Goal: Task Accomplishment & Management: Complete application form

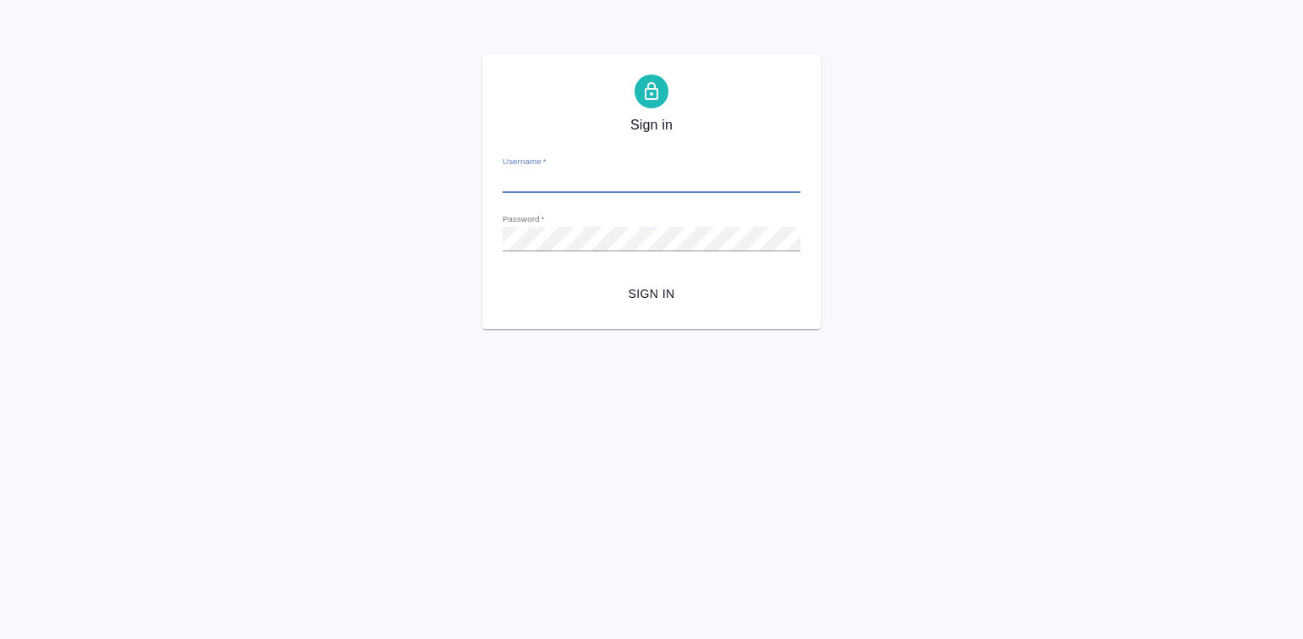
type input "a.pavlova@awatera.com"
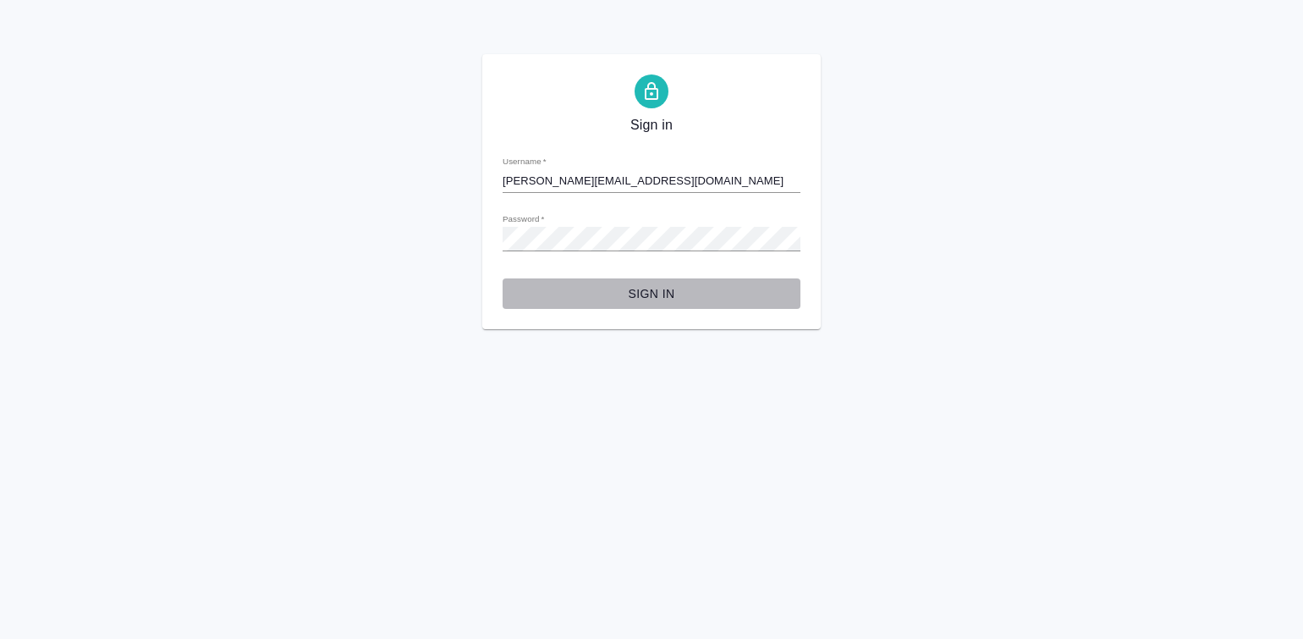
click at [661, 299] on span "Sign in" at bounding box center [651, 293] width 271 height 21
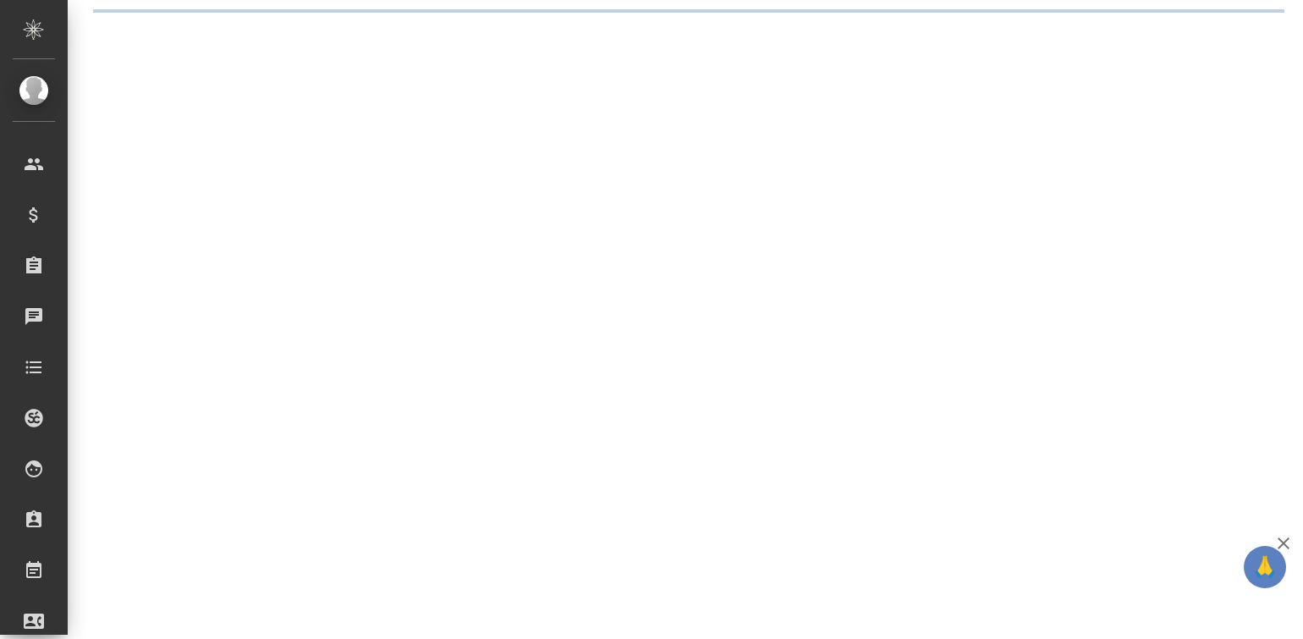
select select "RU"
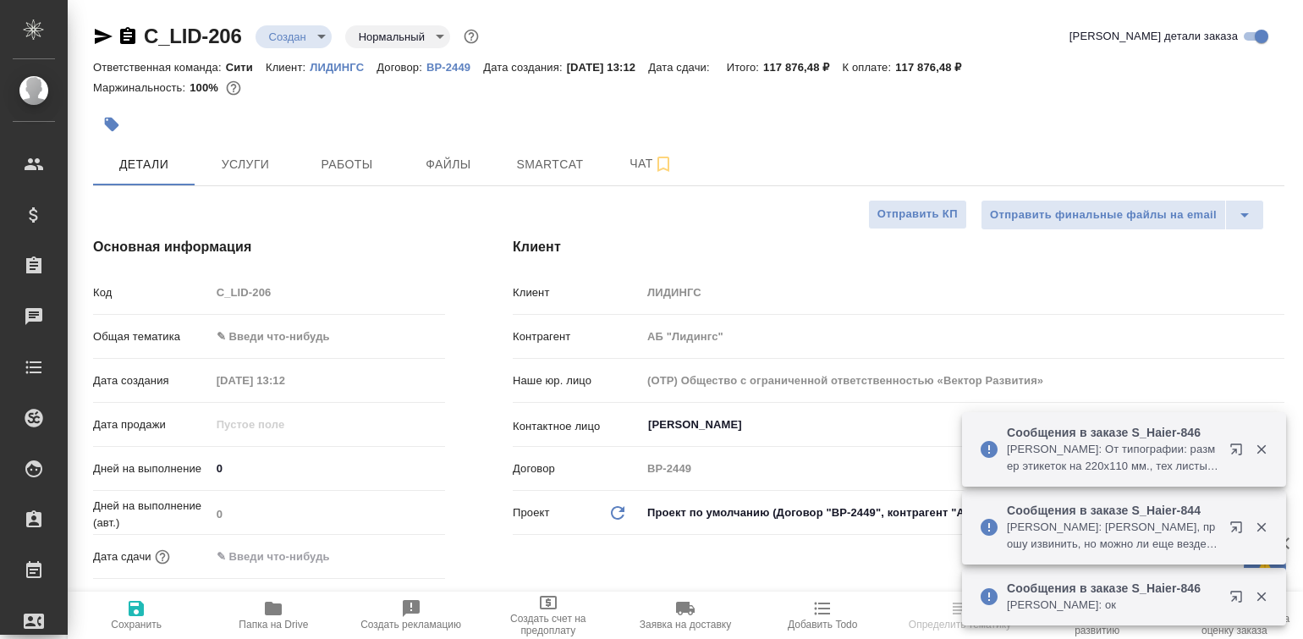
type textarea "x"
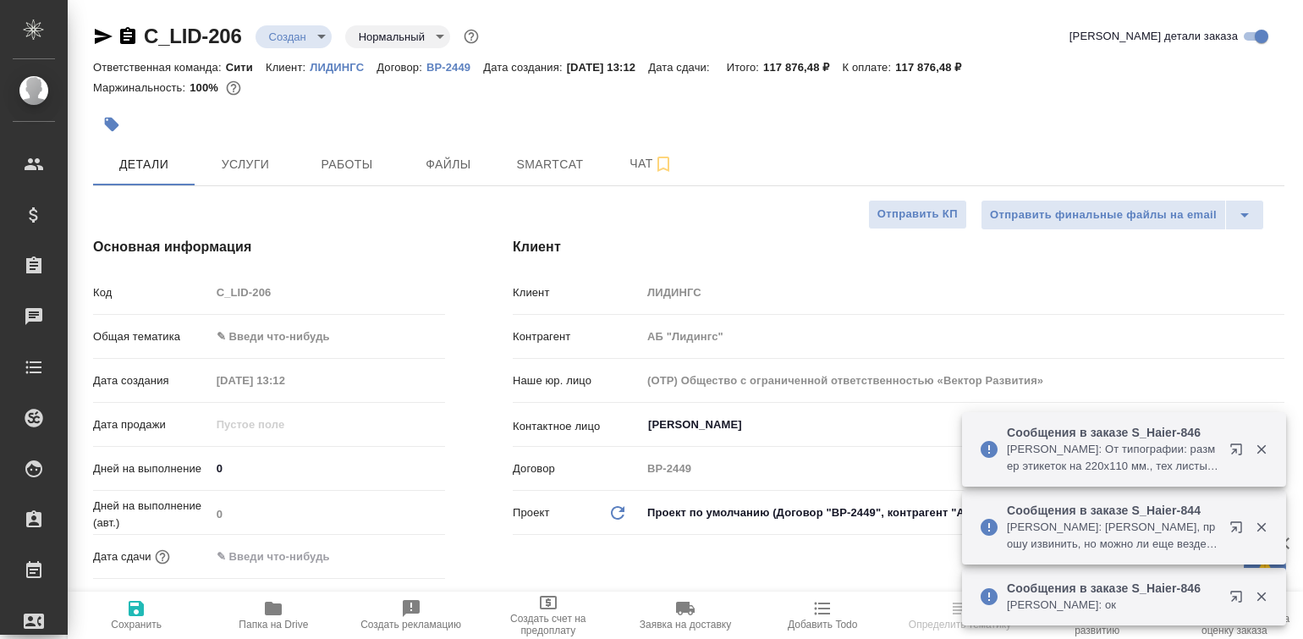
type textarea "x"
select select "RU"
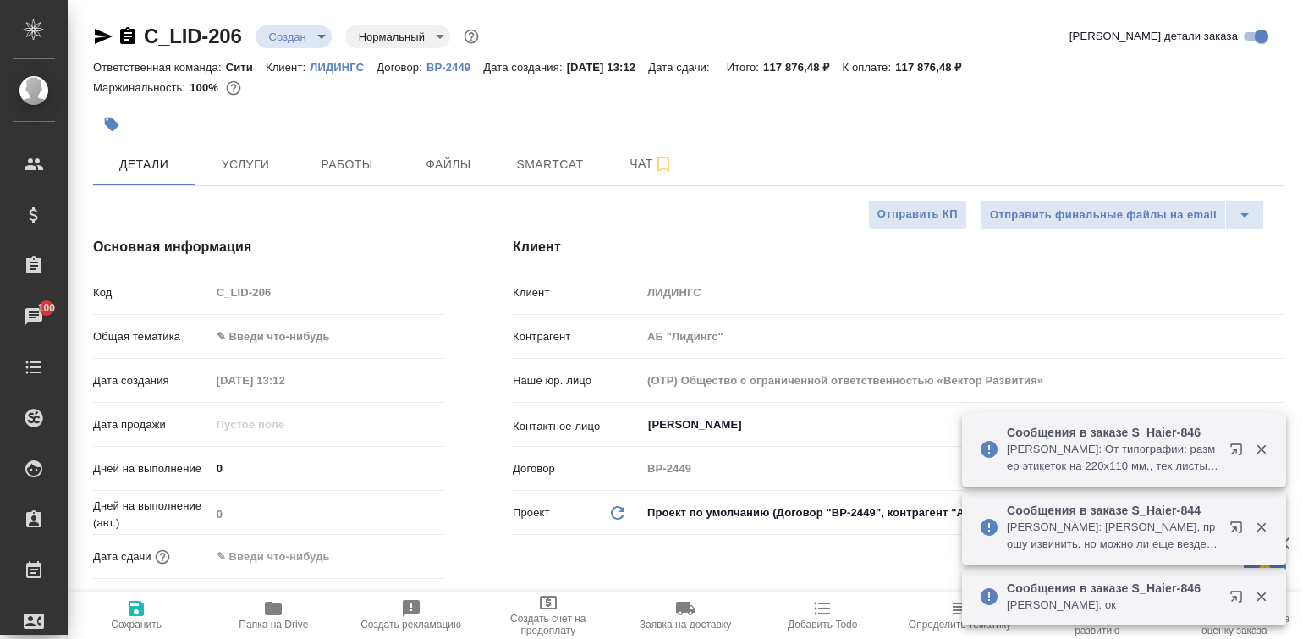
type textarea "x"
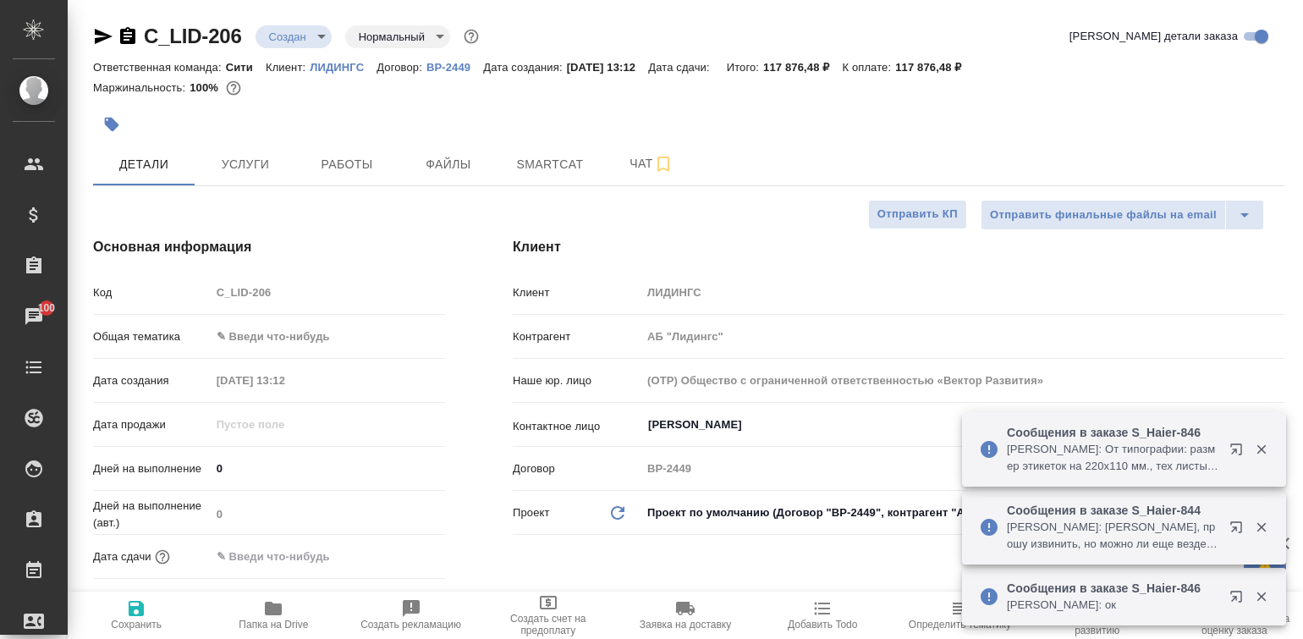
type textarea "x"
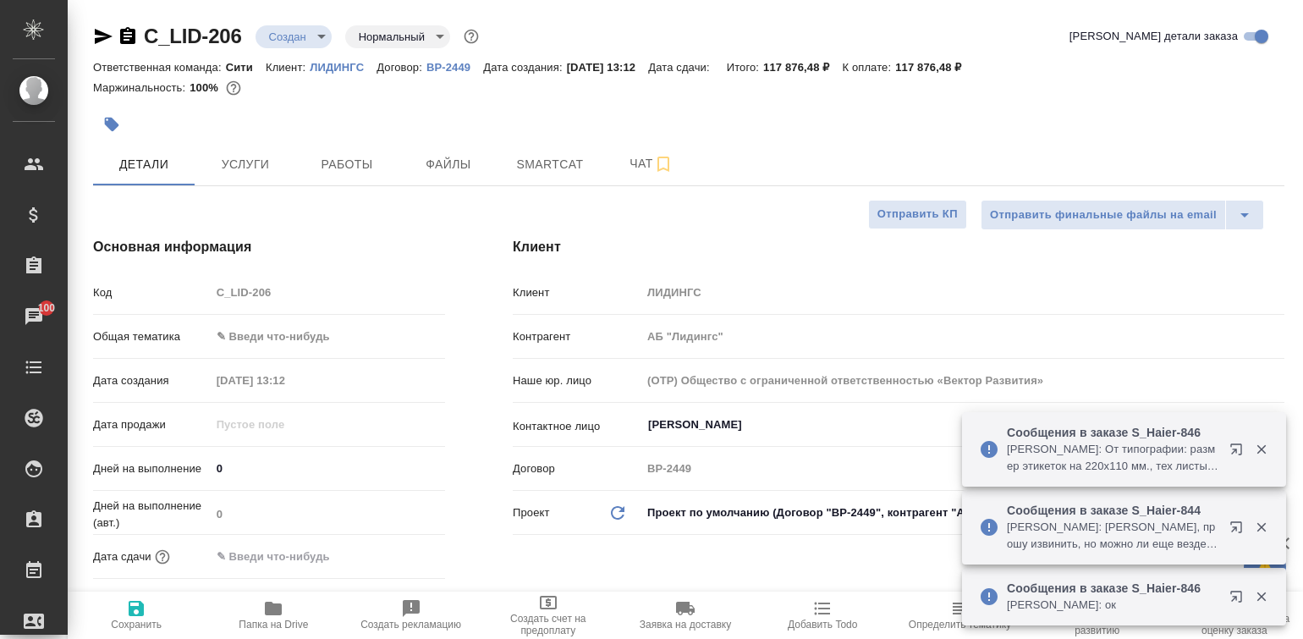
type textarea "x"
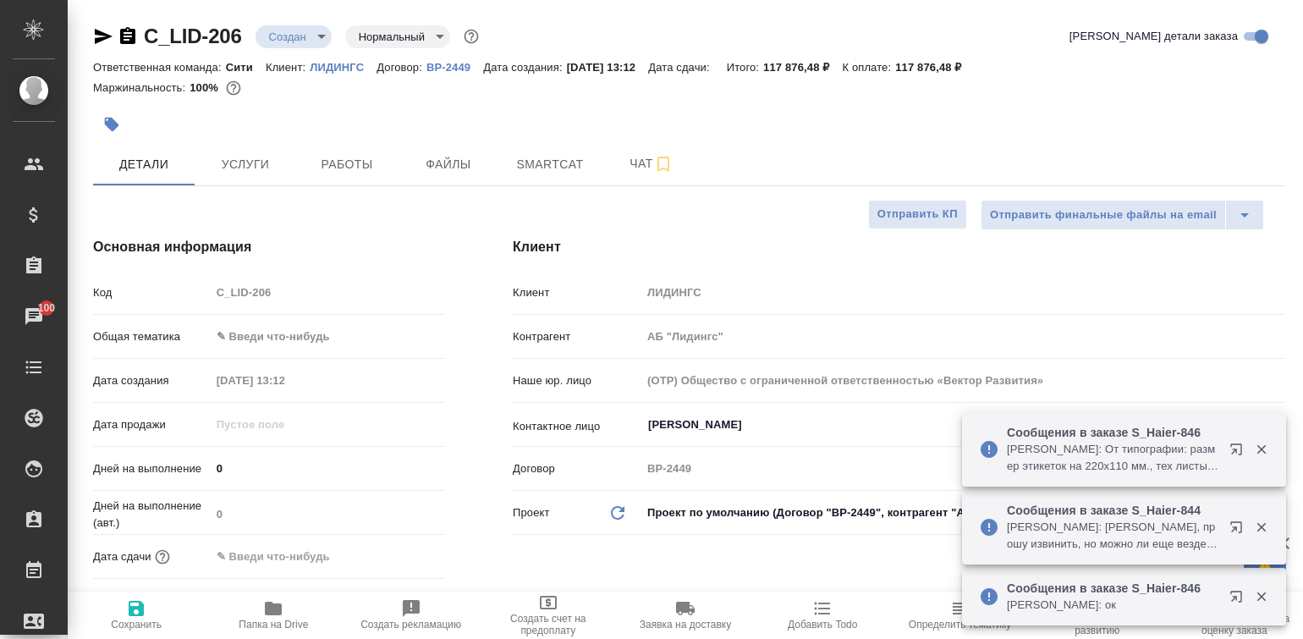
type textarea "x"
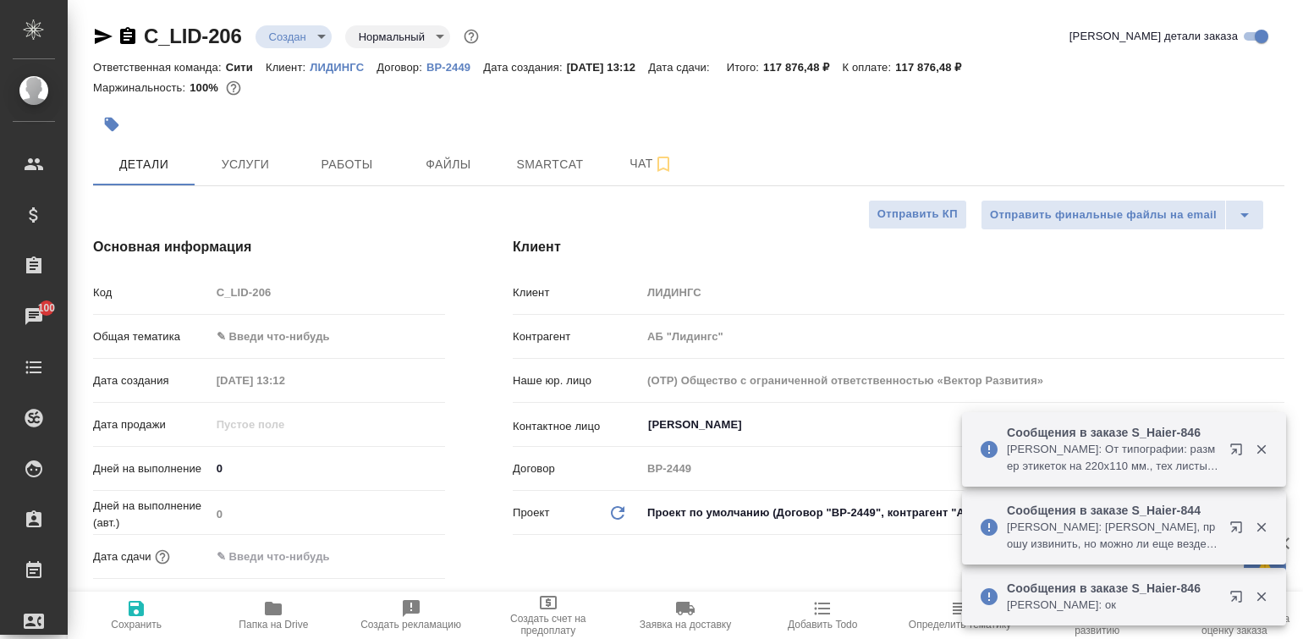
type textarea "x"
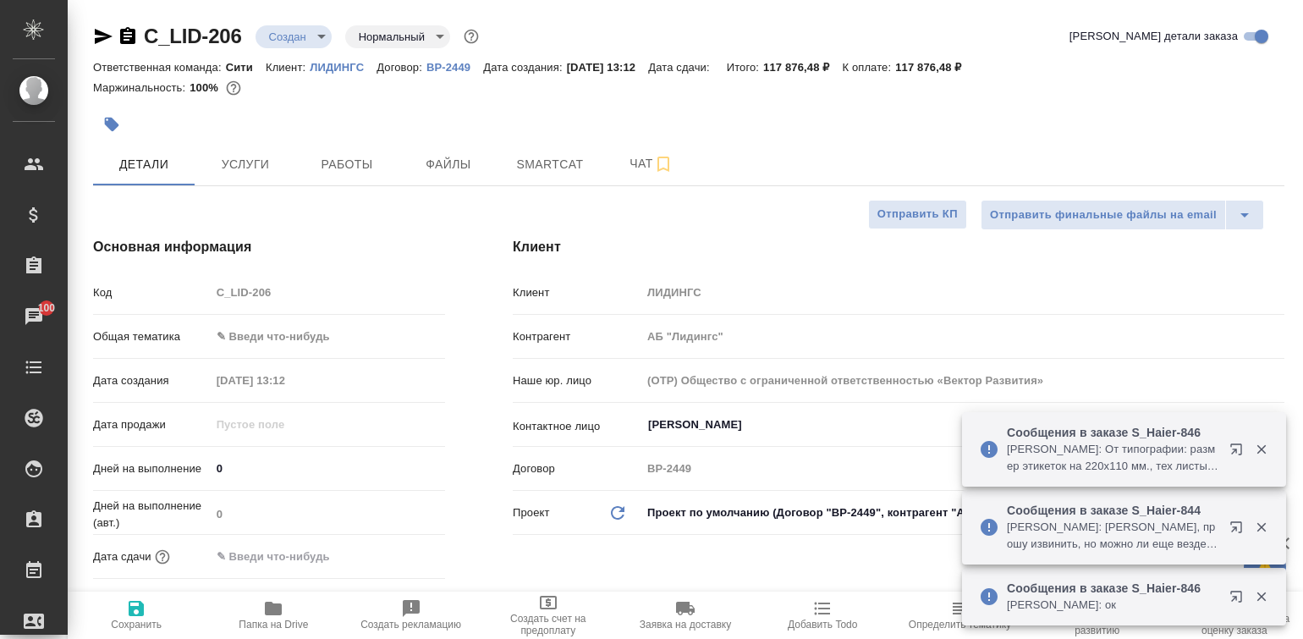
type textarea "x"
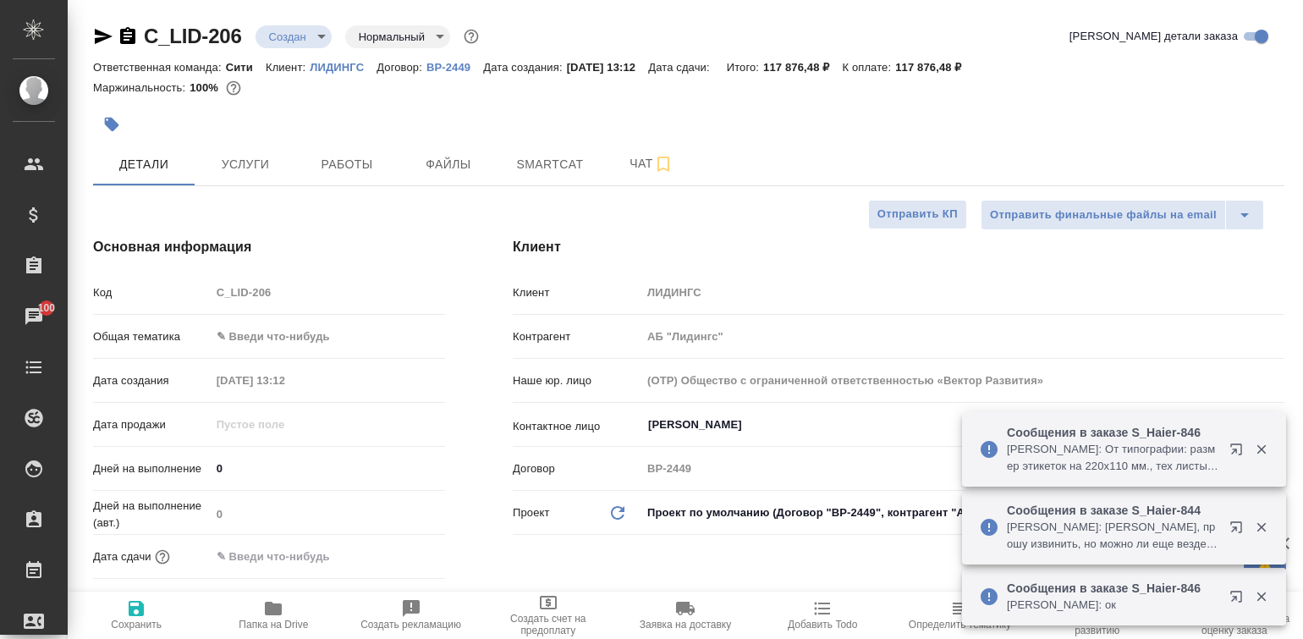
type textarea "x"
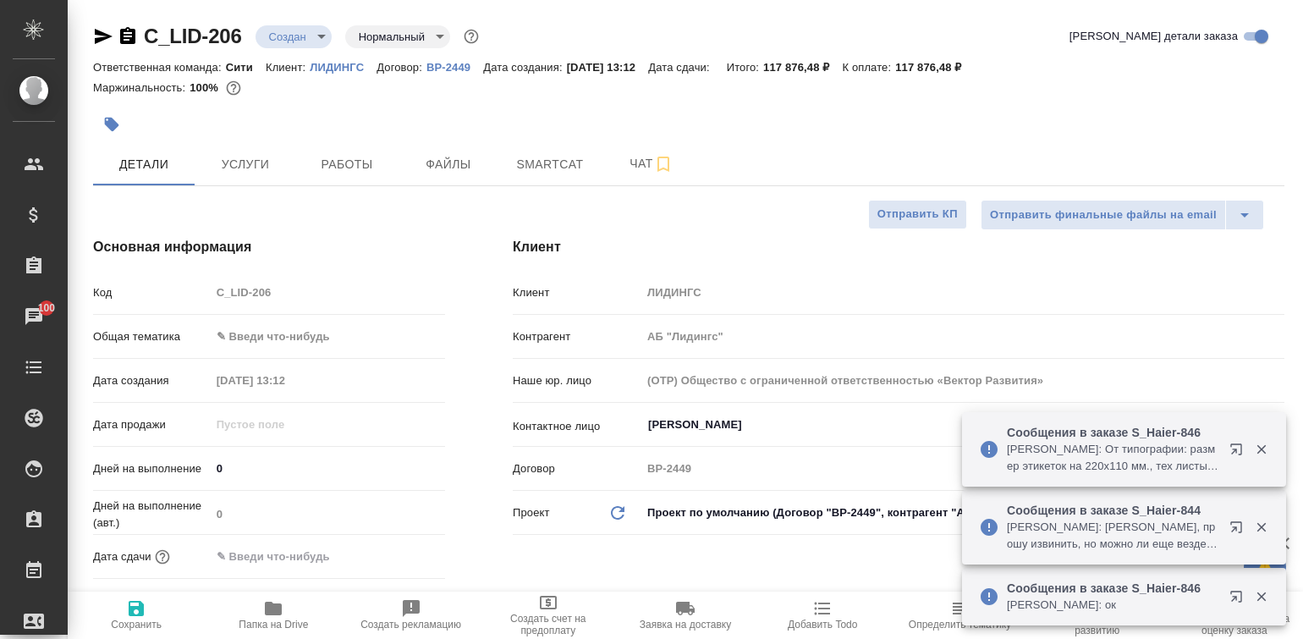
type textarea "x"
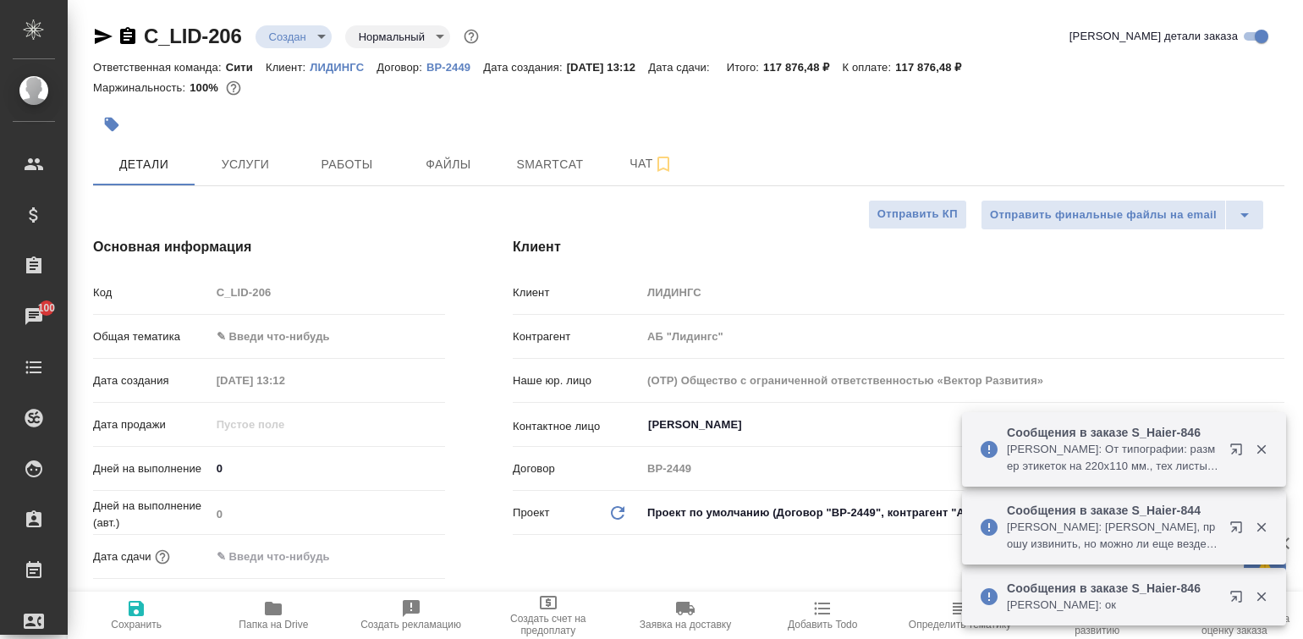
type textarea "x"
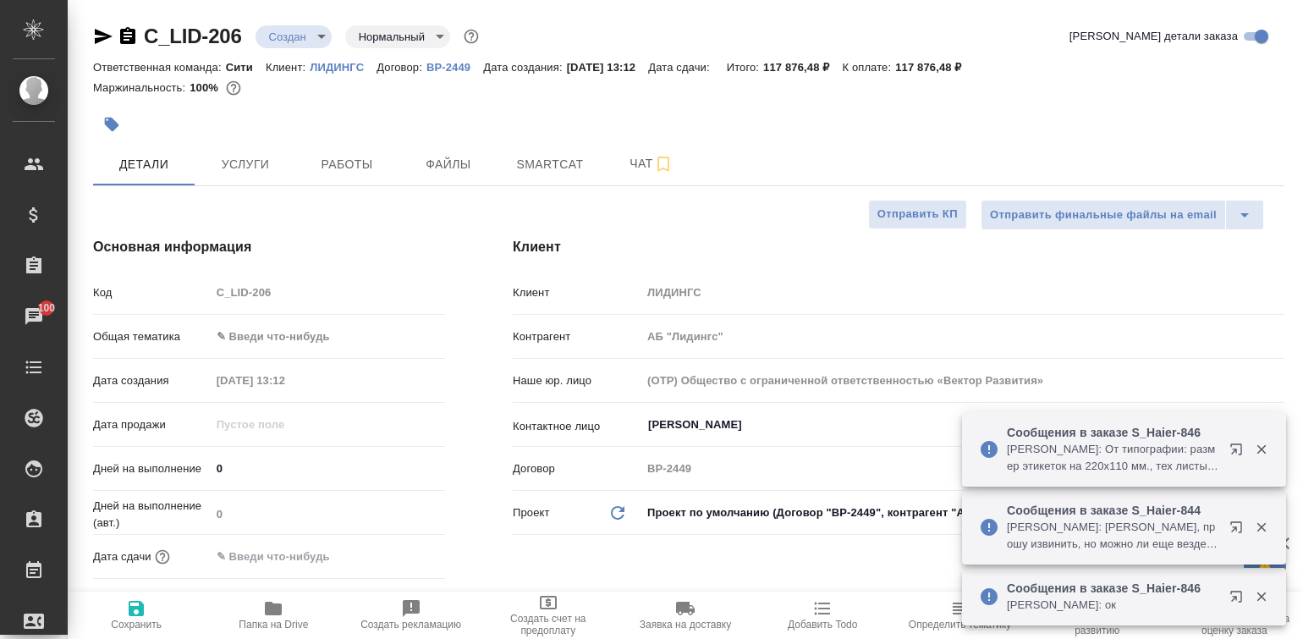
type textarea "x"
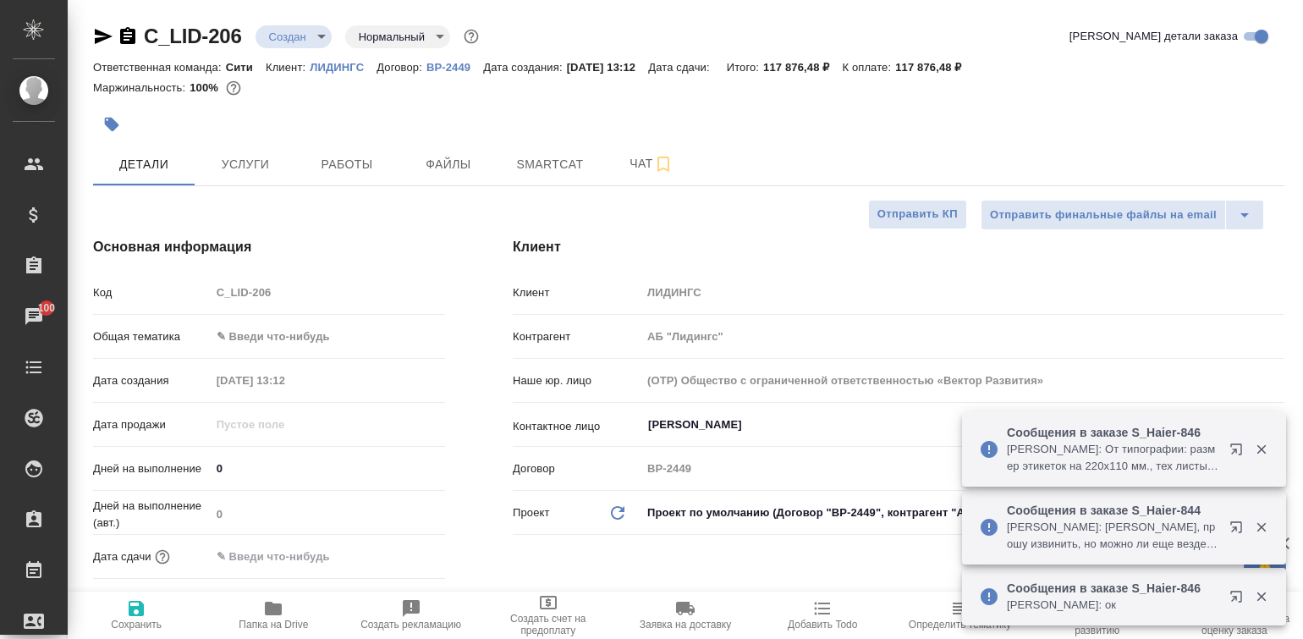
type textarea "x"
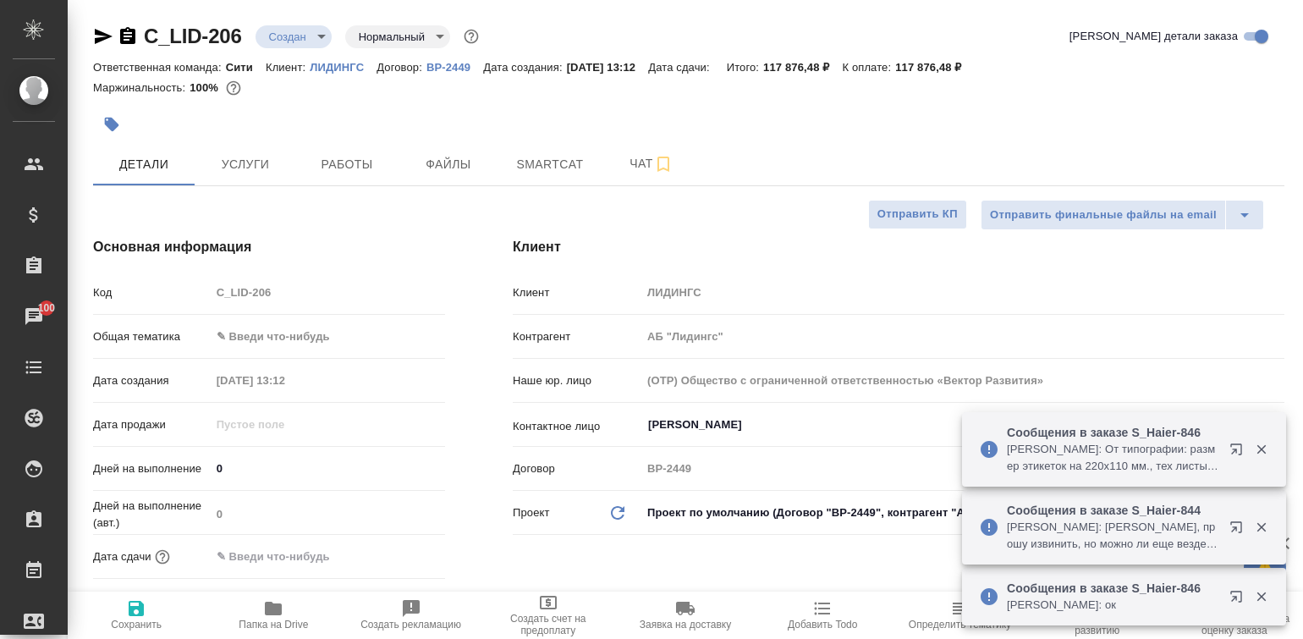
type textarea "x"
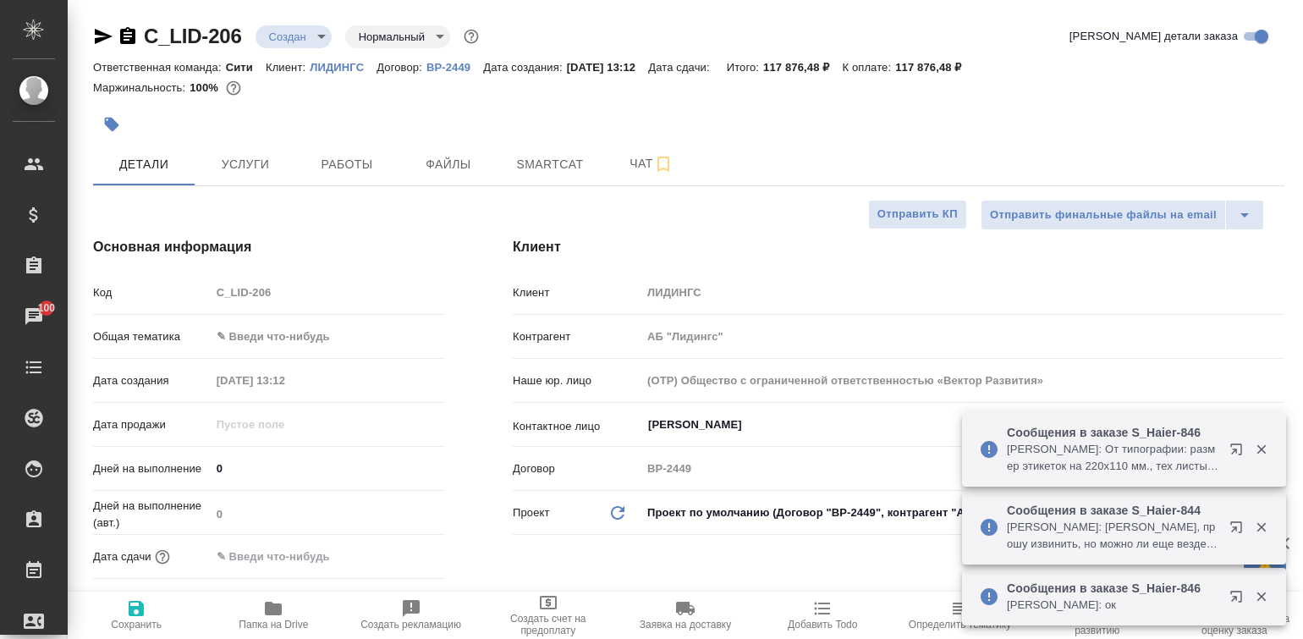
type textarea "x"
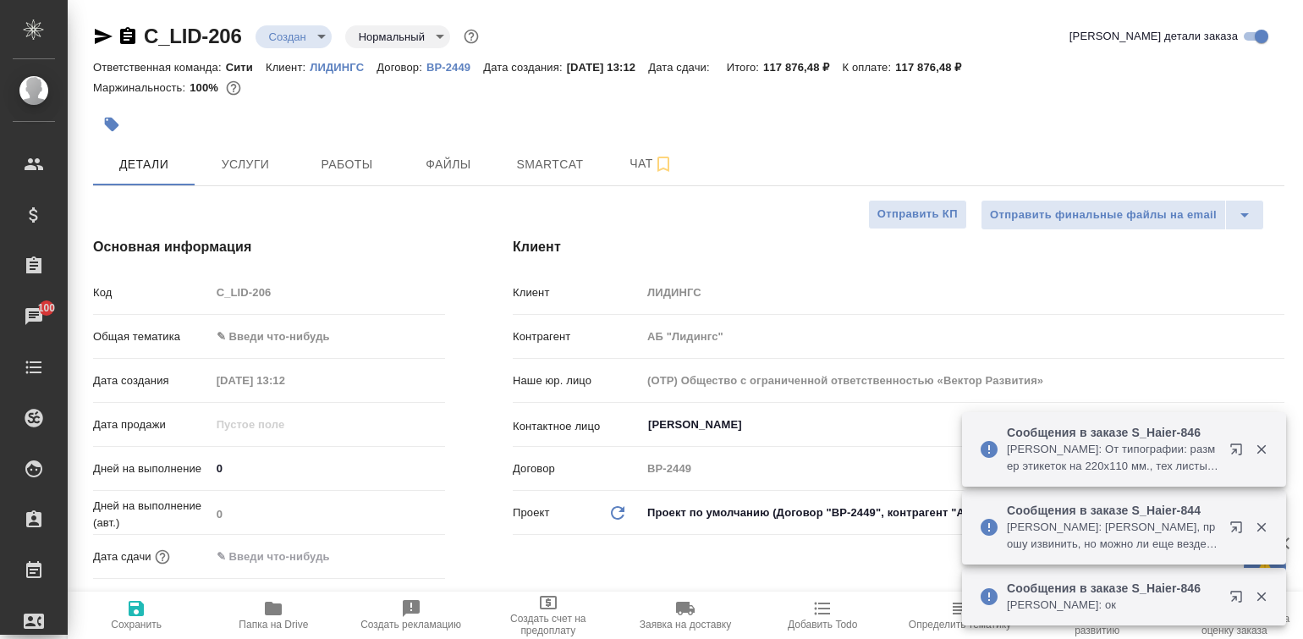
type textarea "x"
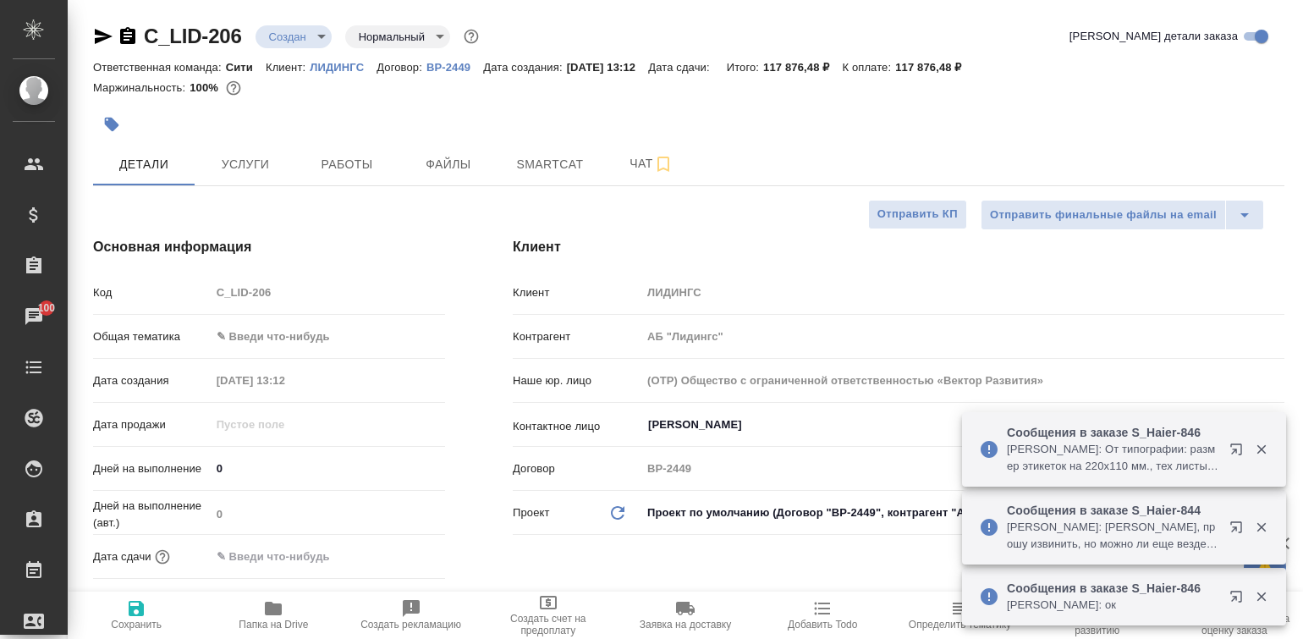
type textarea "x"
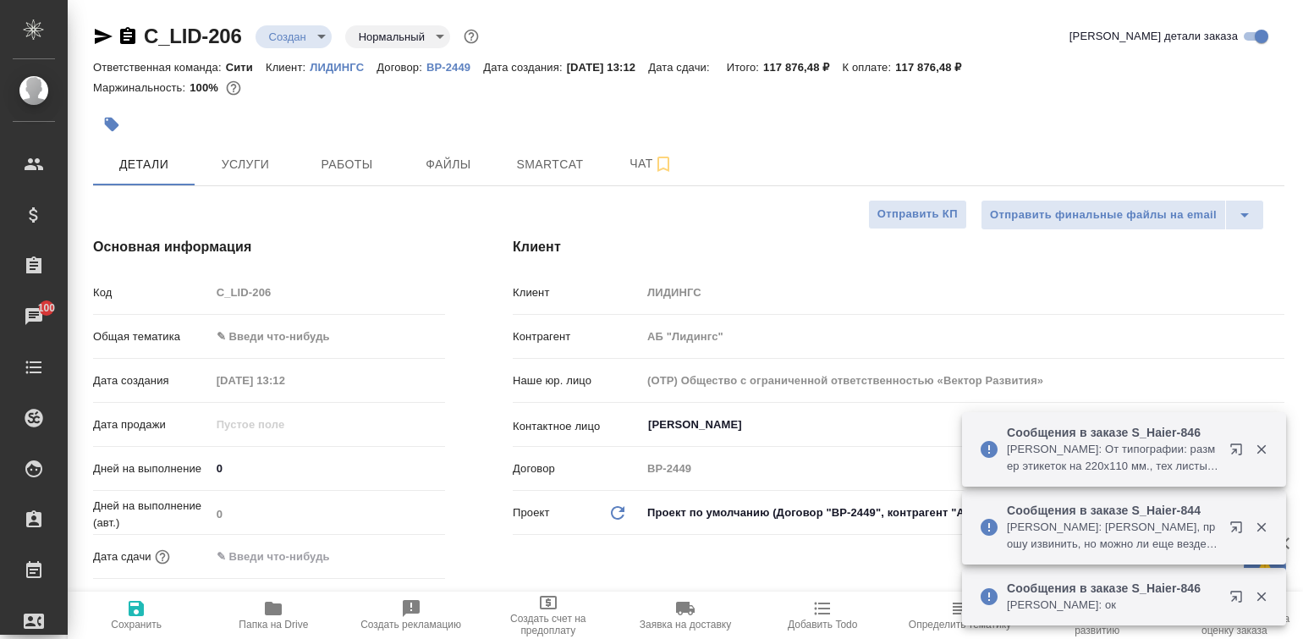
type textarea "x"
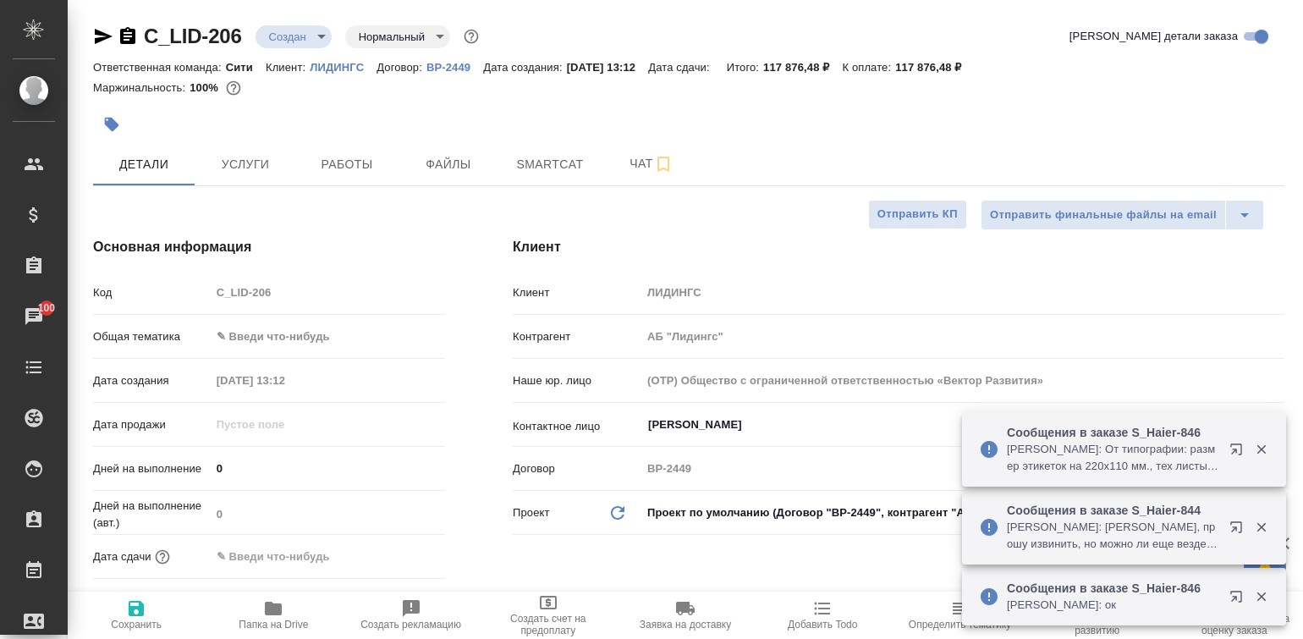
type textarea "x"
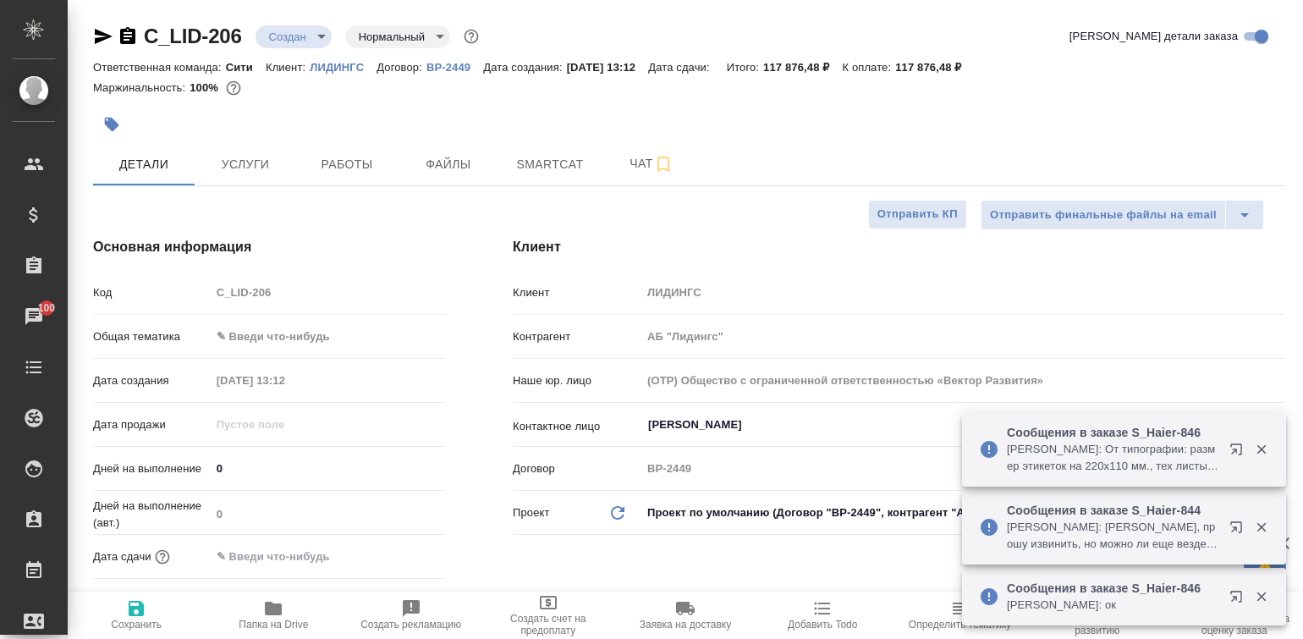
type textarea "x"
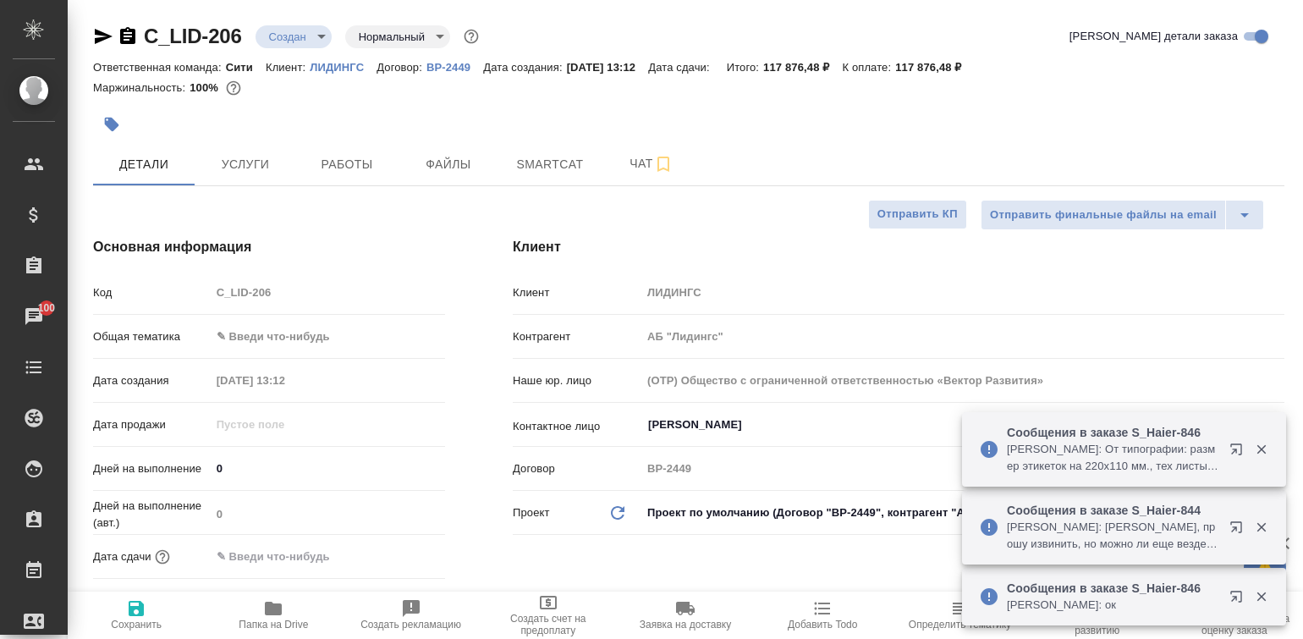
type textarea "x"
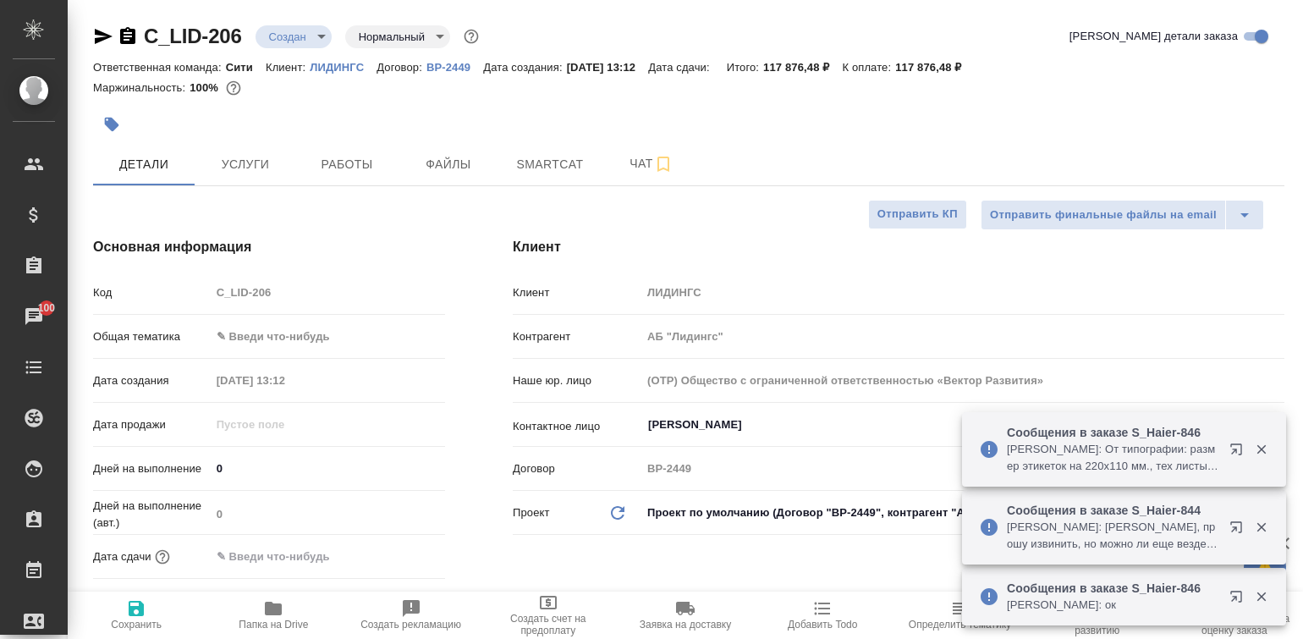
type textarea "x"
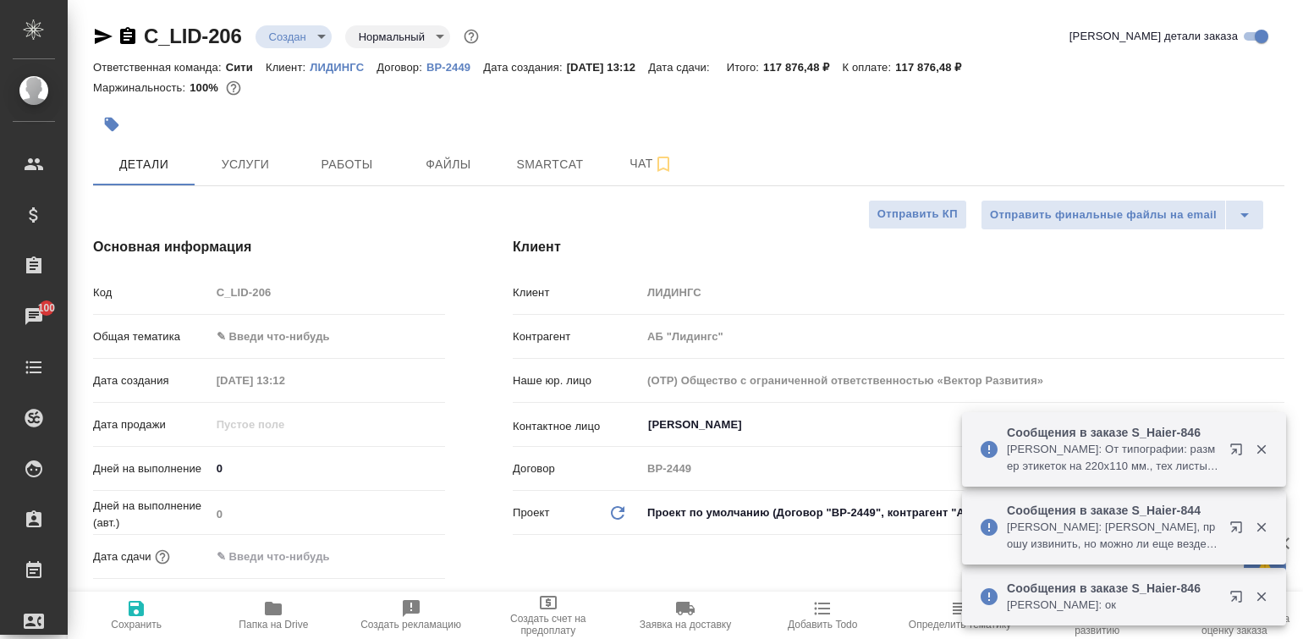
type textarea "x"
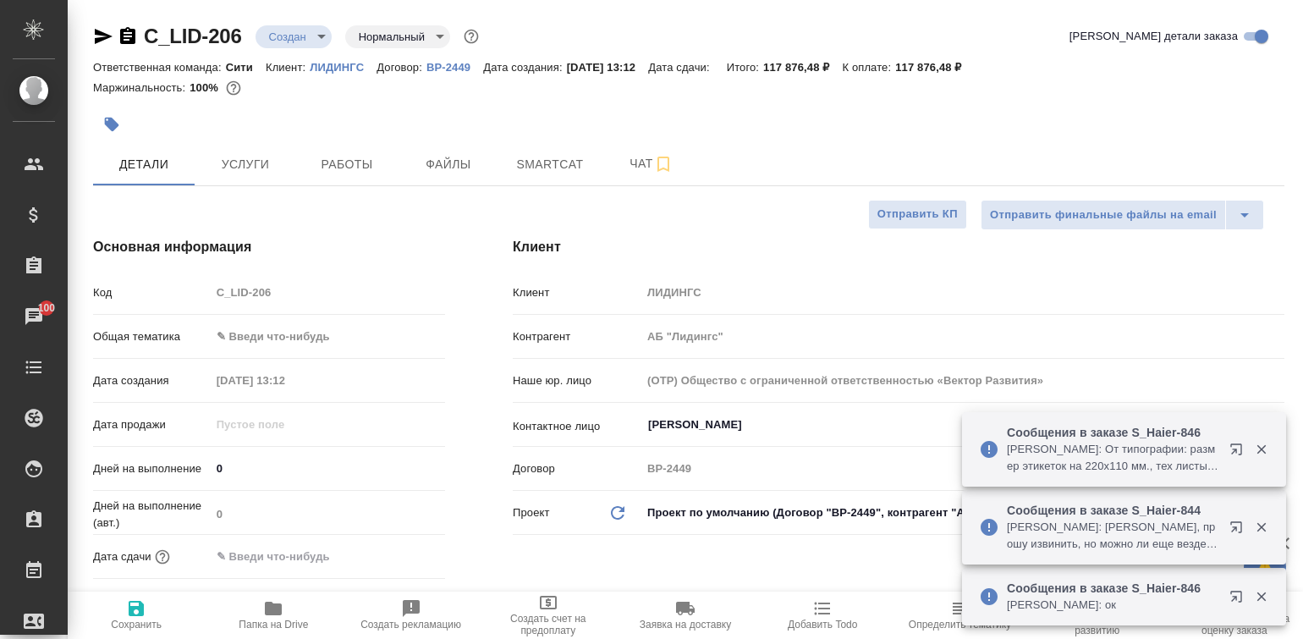
type textarea "x"
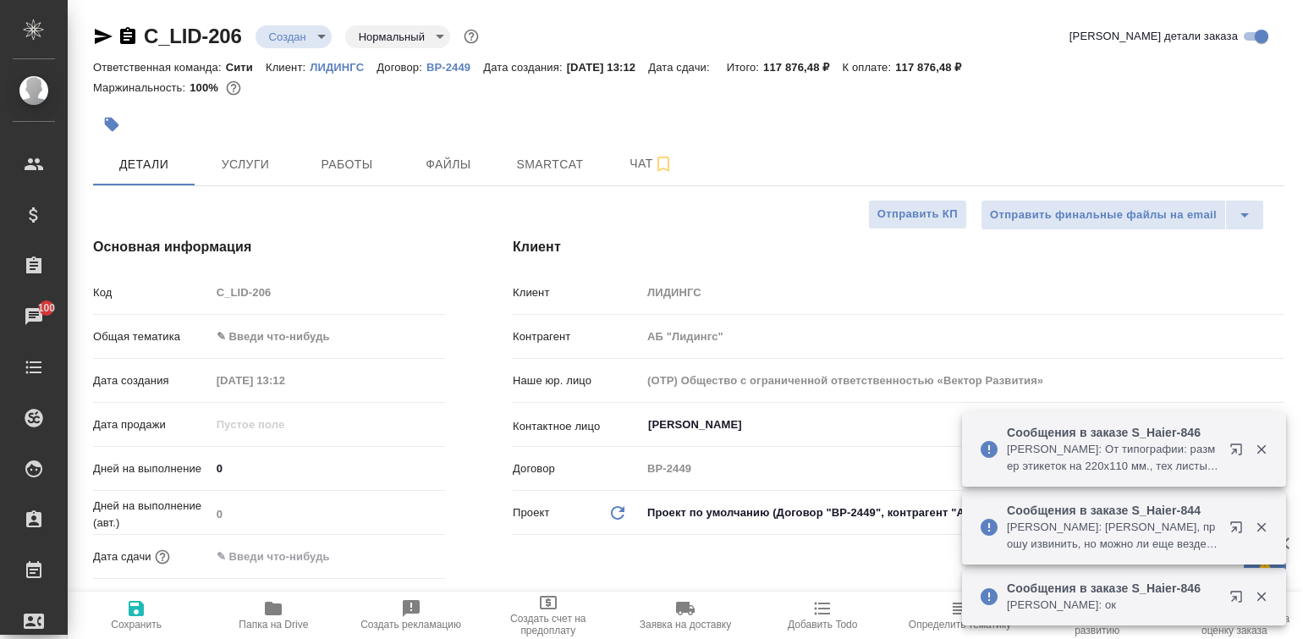
type textarea "x"
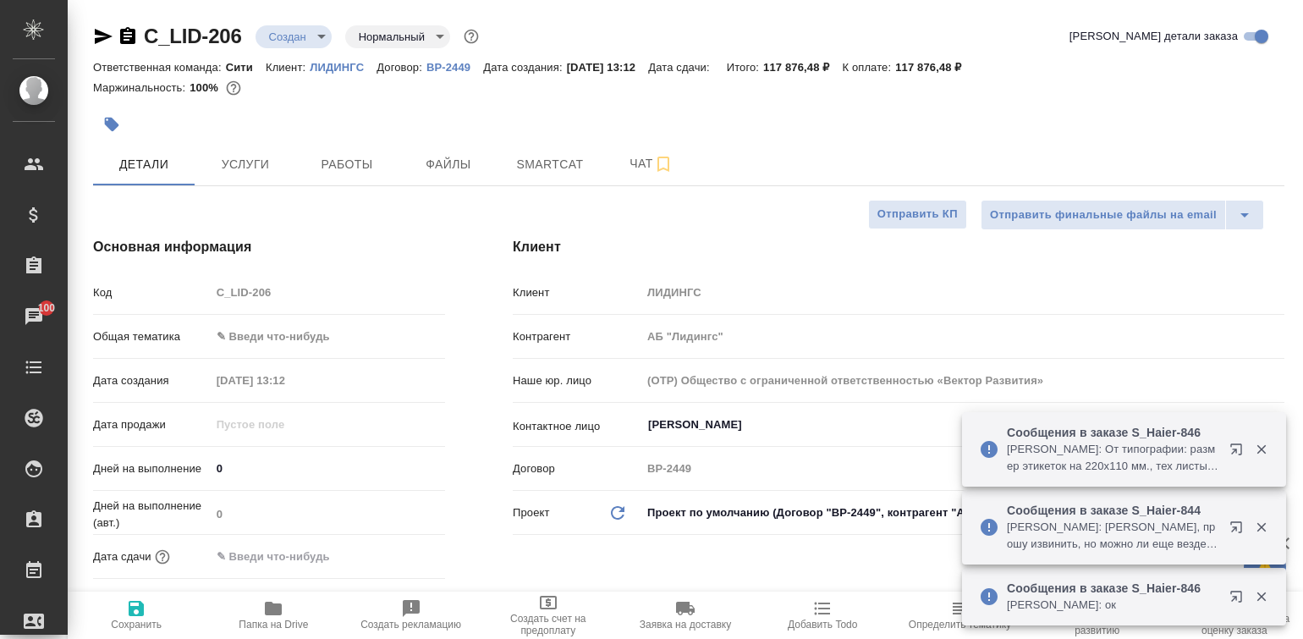
type textarea "x"
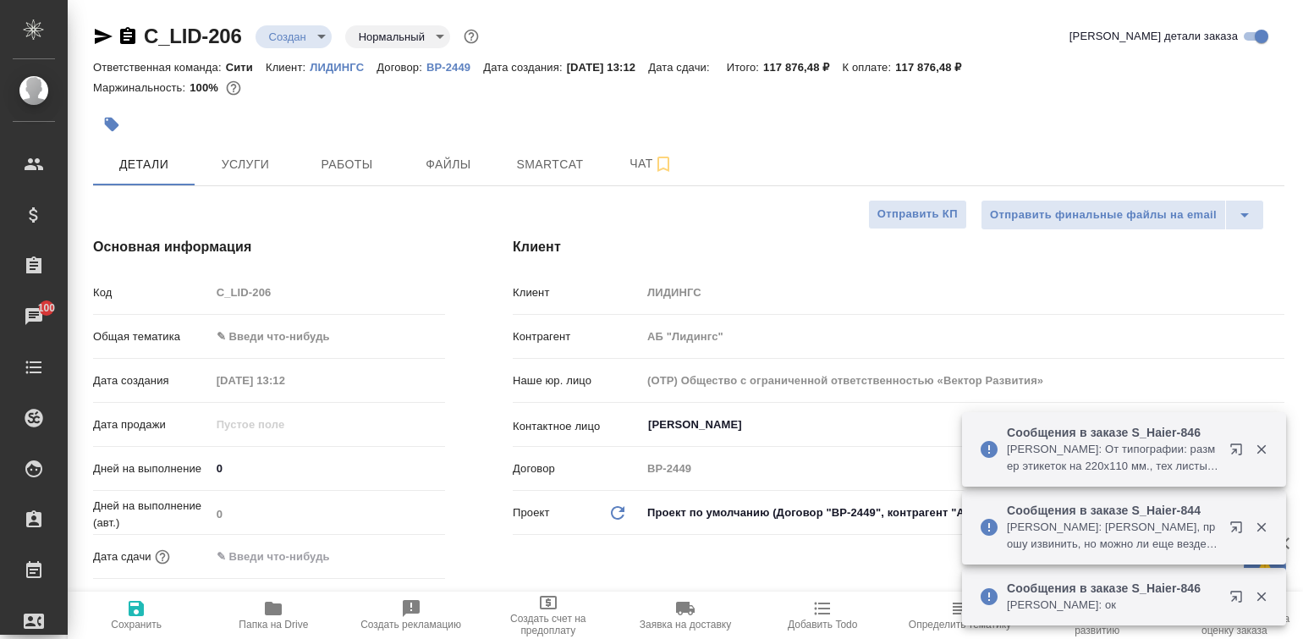
type textarea "x"
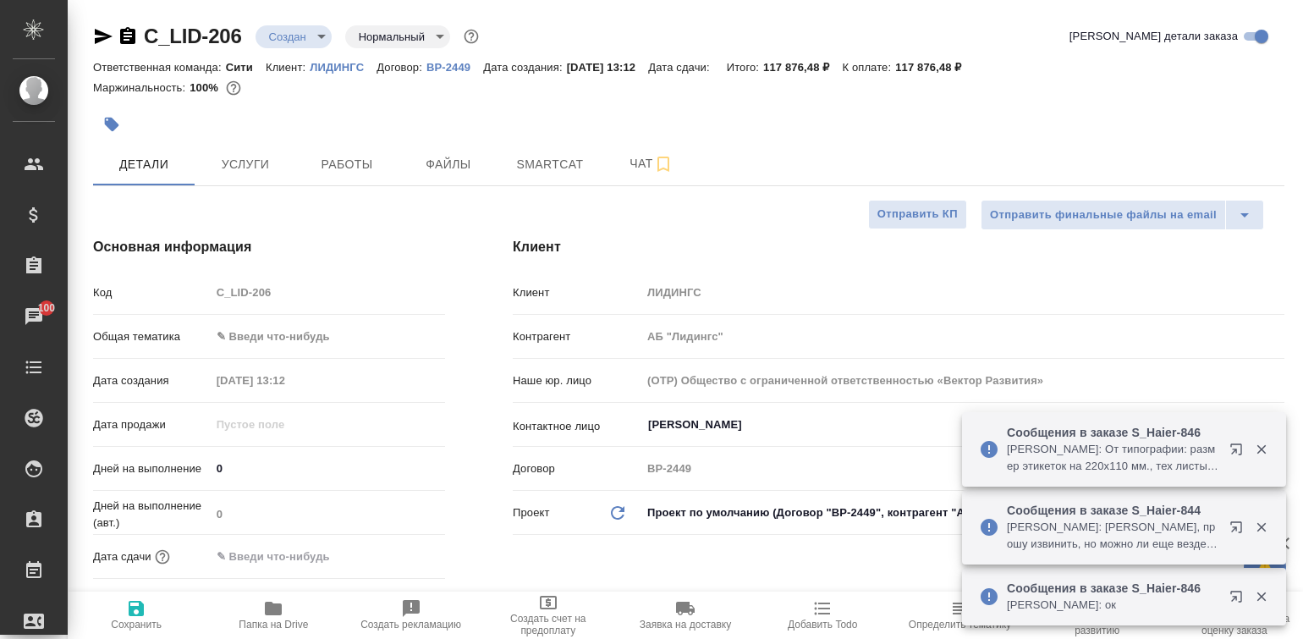
type textarea "x"
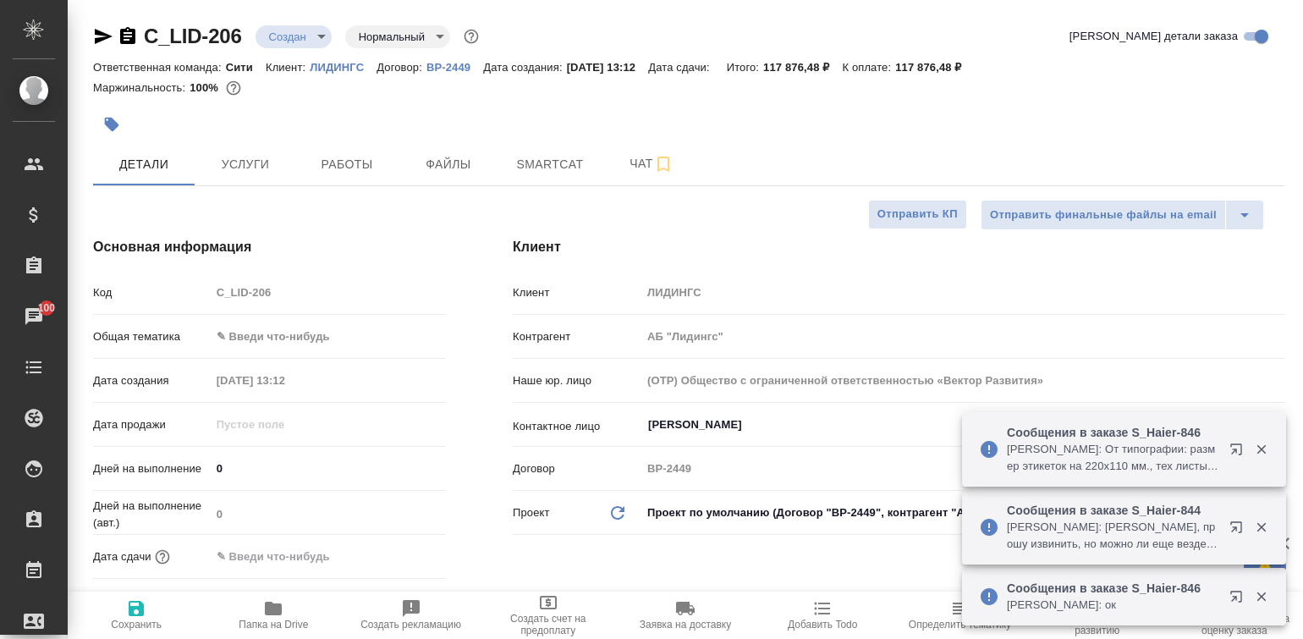
type textarea "x"
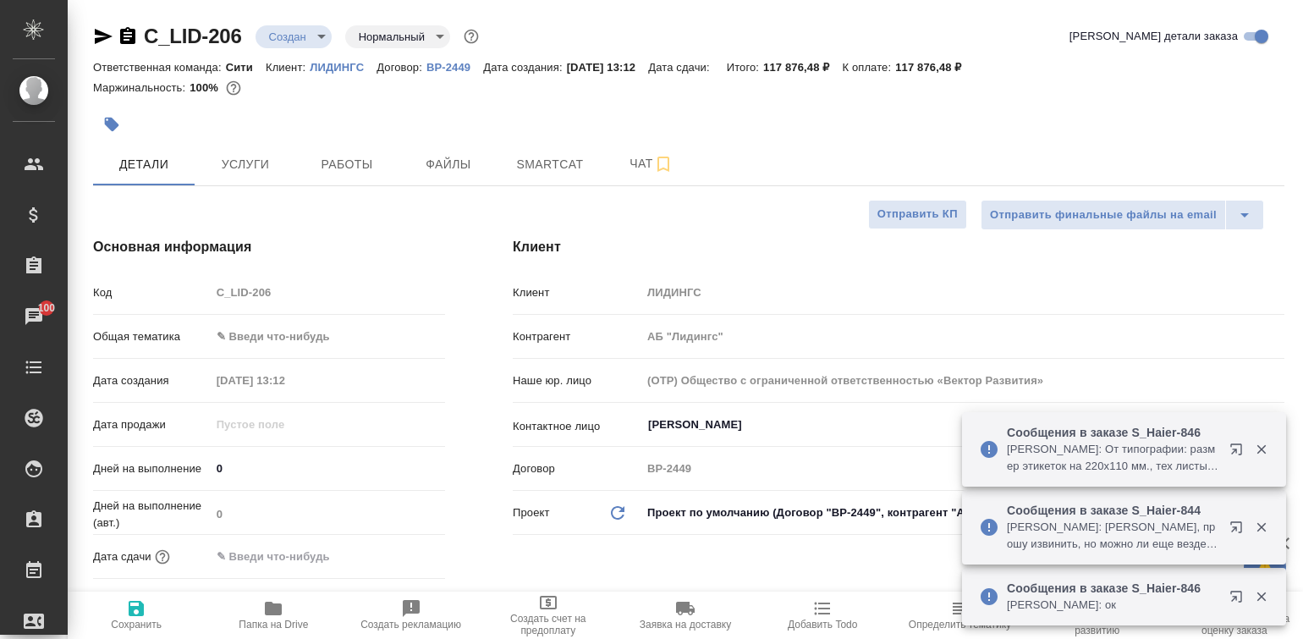
type textarea "x"
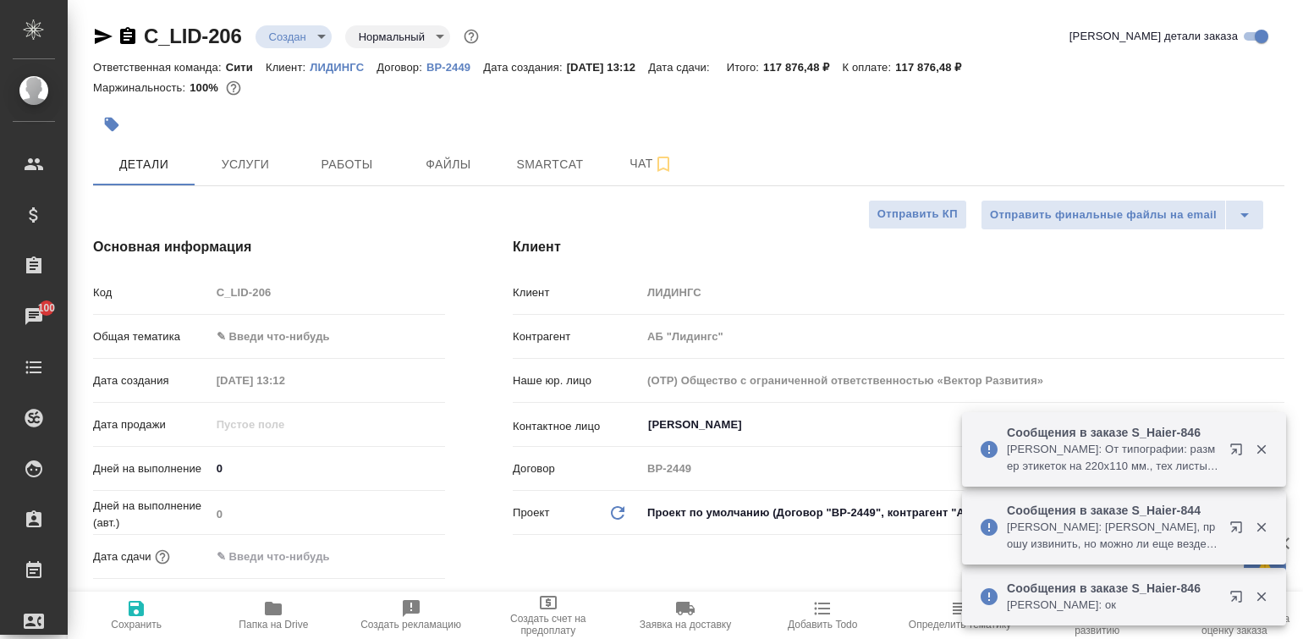
type textarea "x"
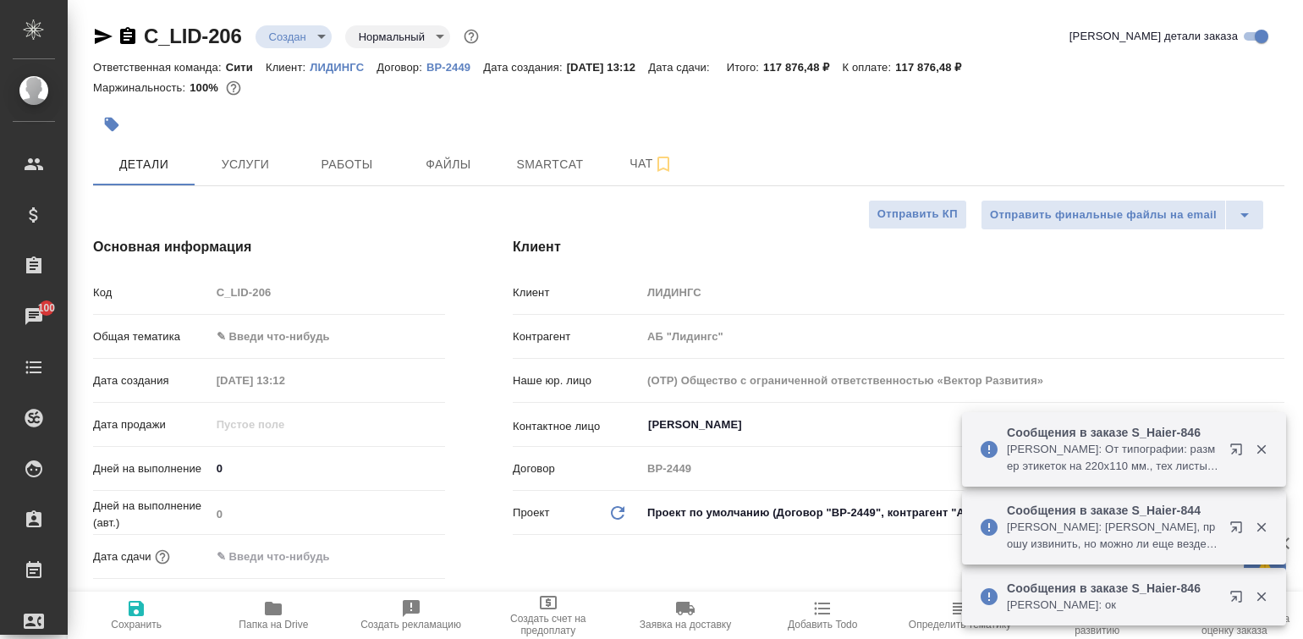
type textarea "x"
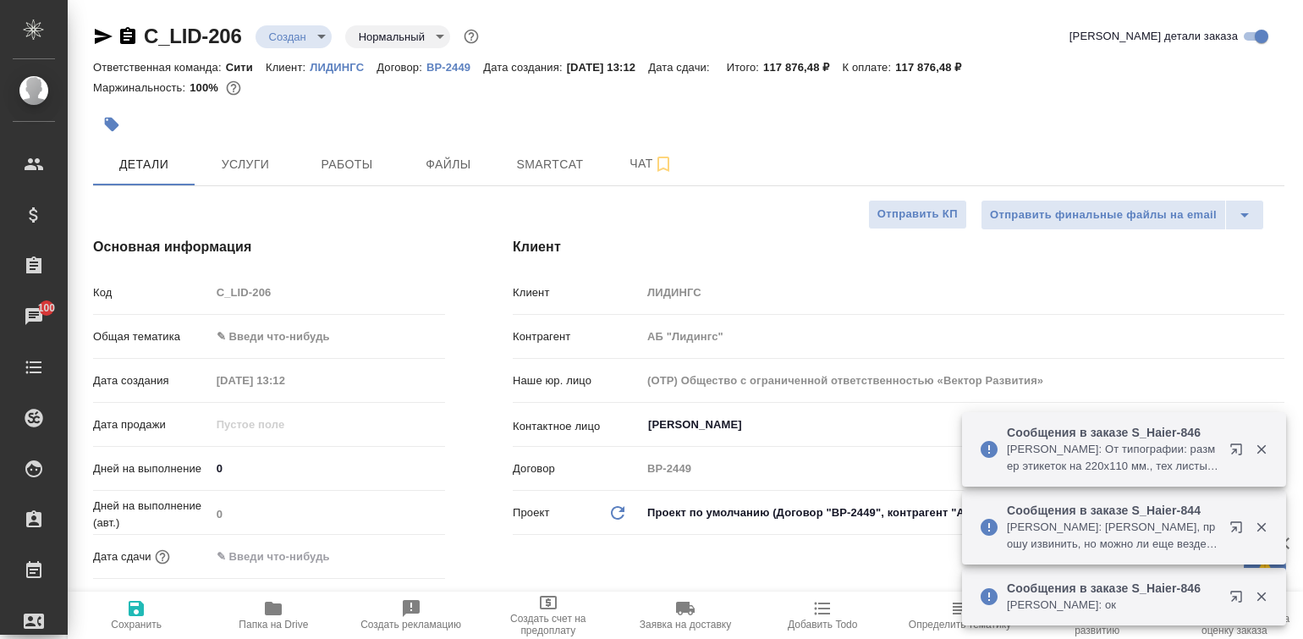
type textarea "x"
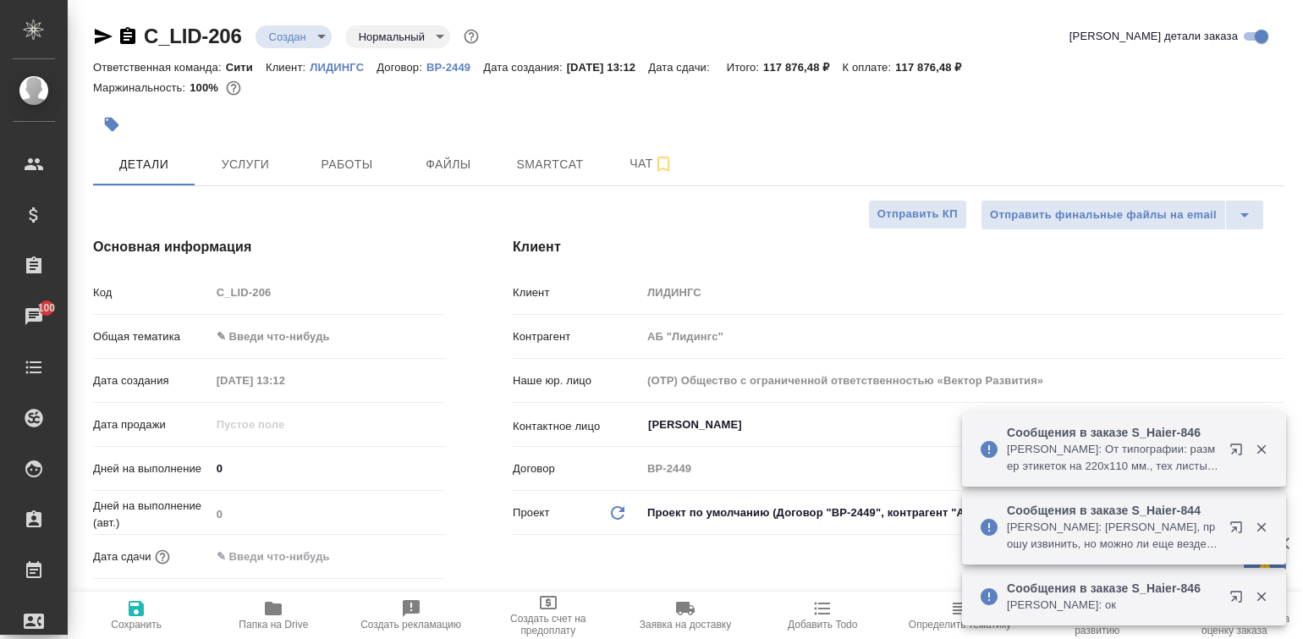
type textarea "x"
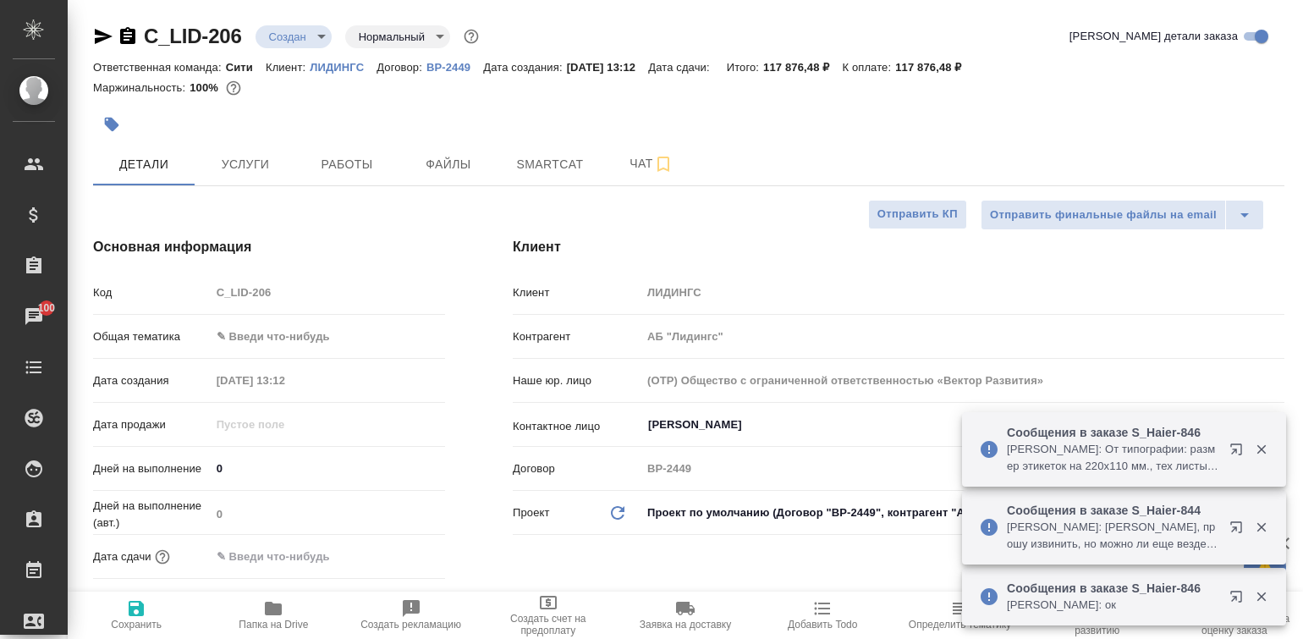
type textarea "x"
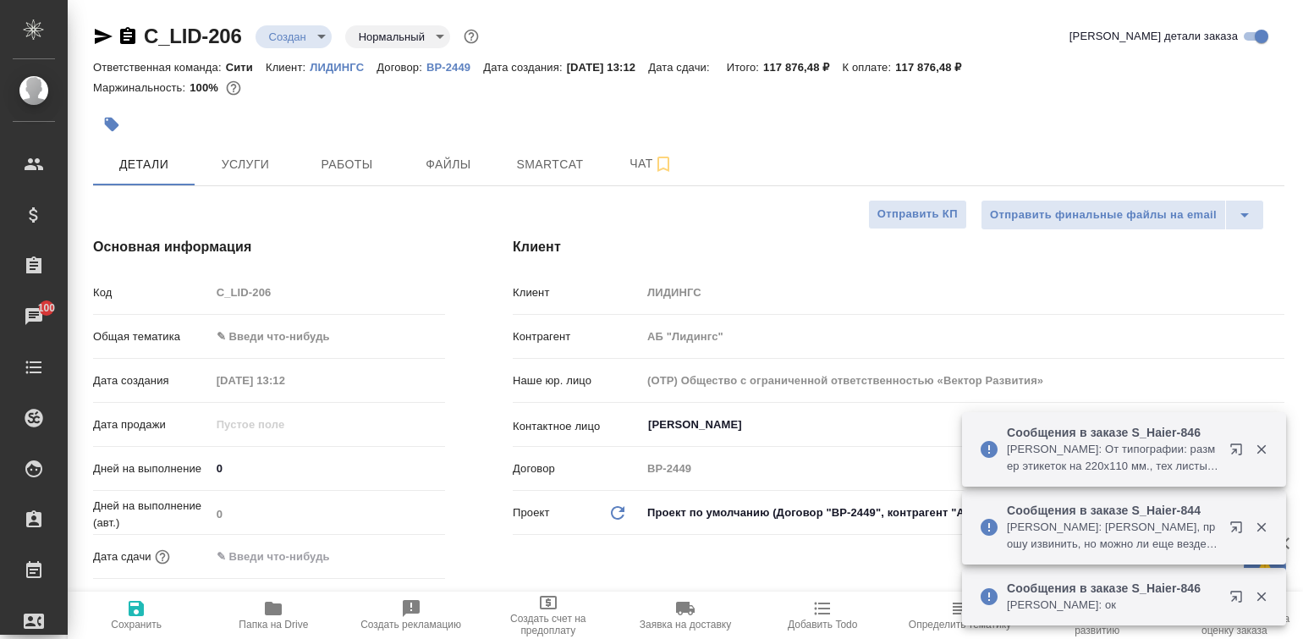
type textarea "x"
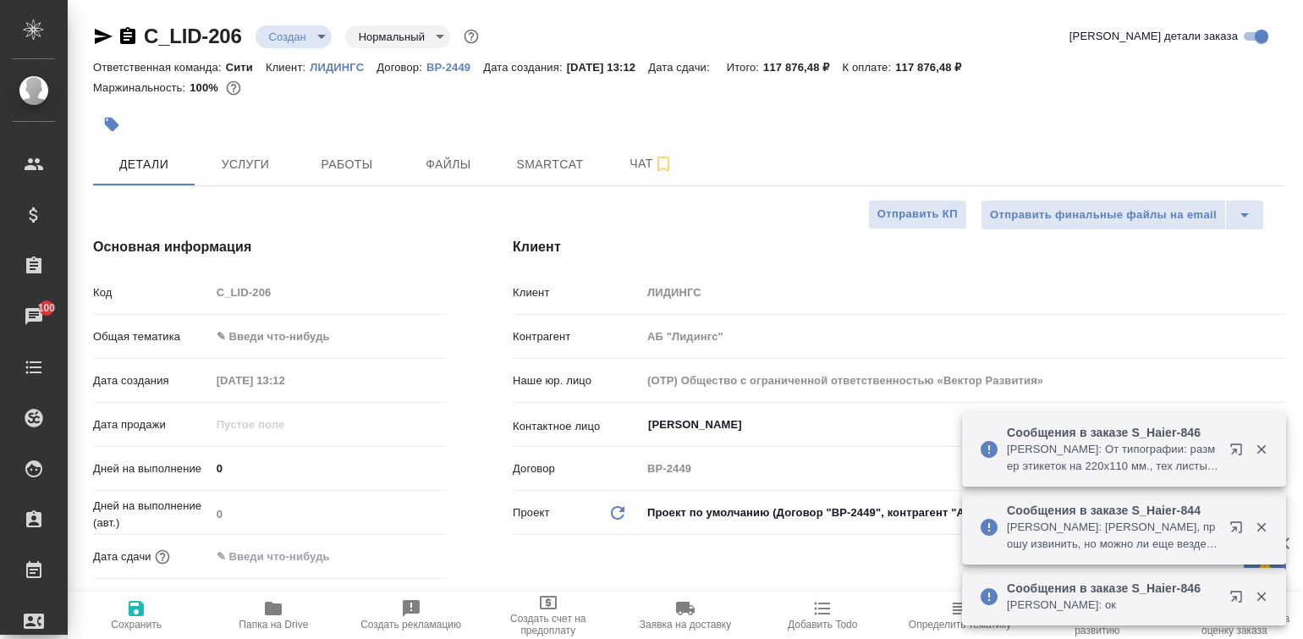
type textarea "x"
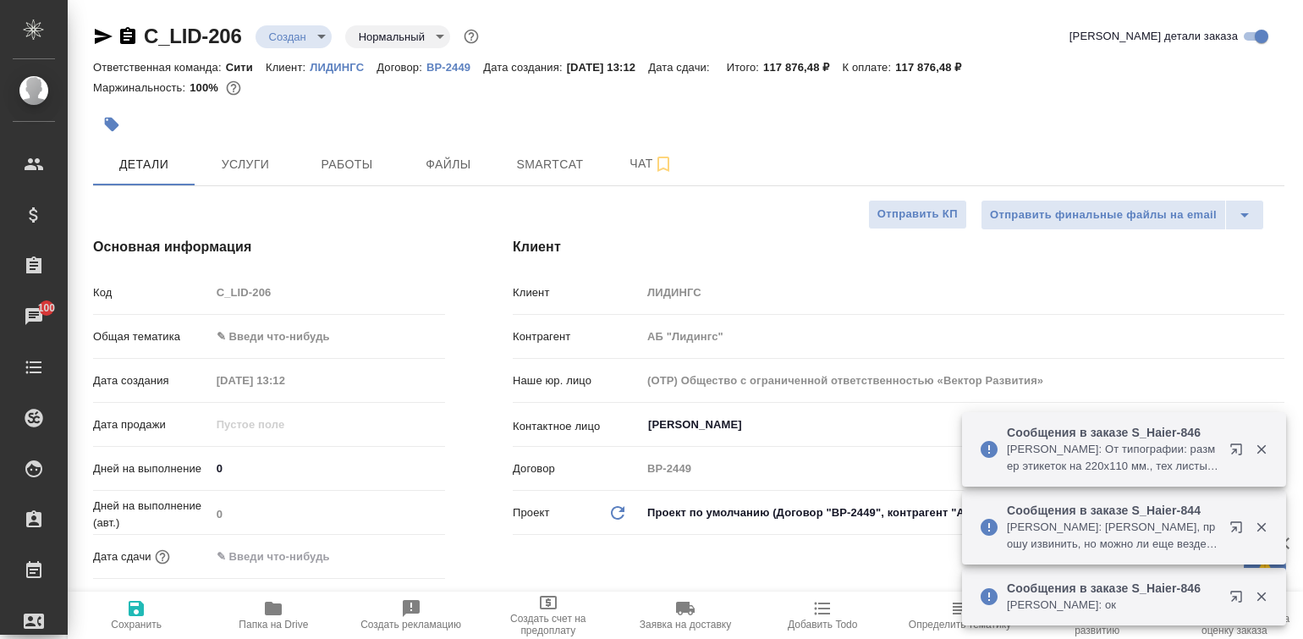
type textarea "x"
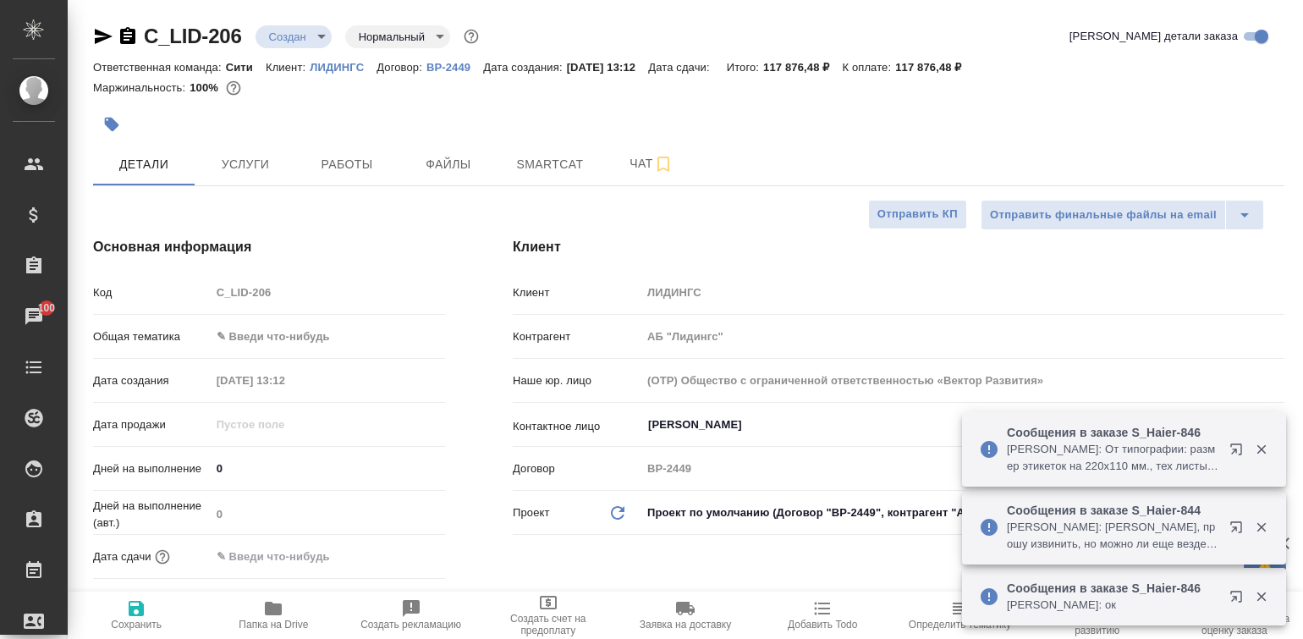
type textarea "x"
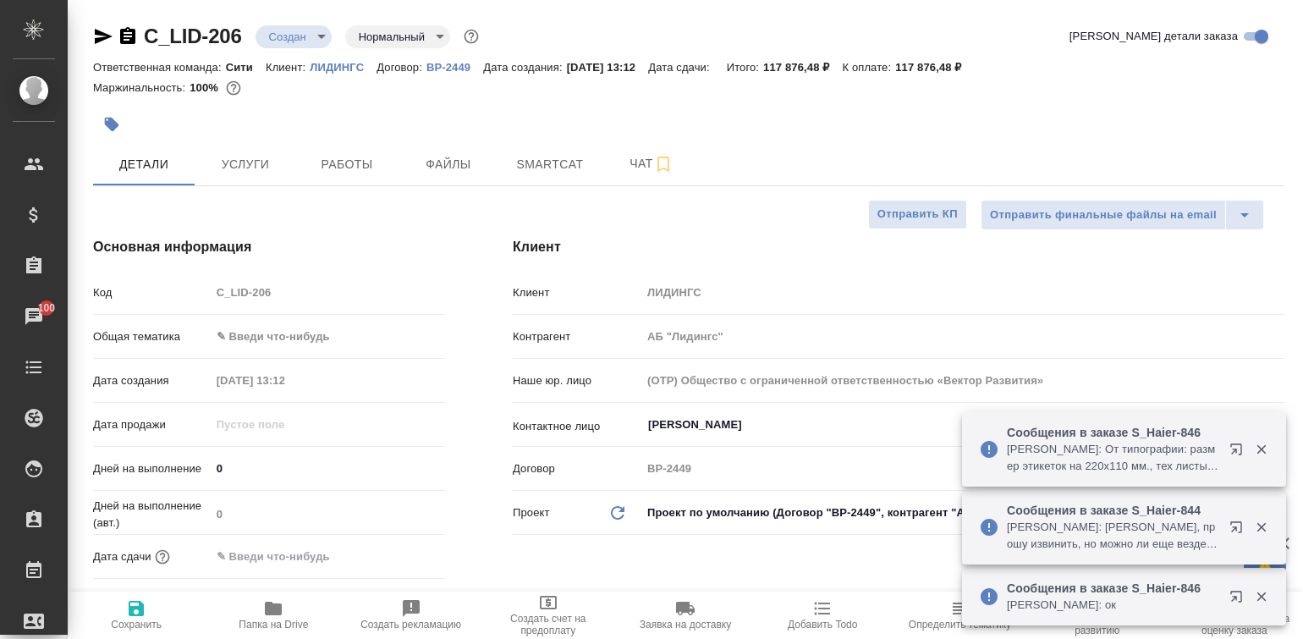
type textarea "x"
